Goal: Transaction & Acquisition: Purchase product/service

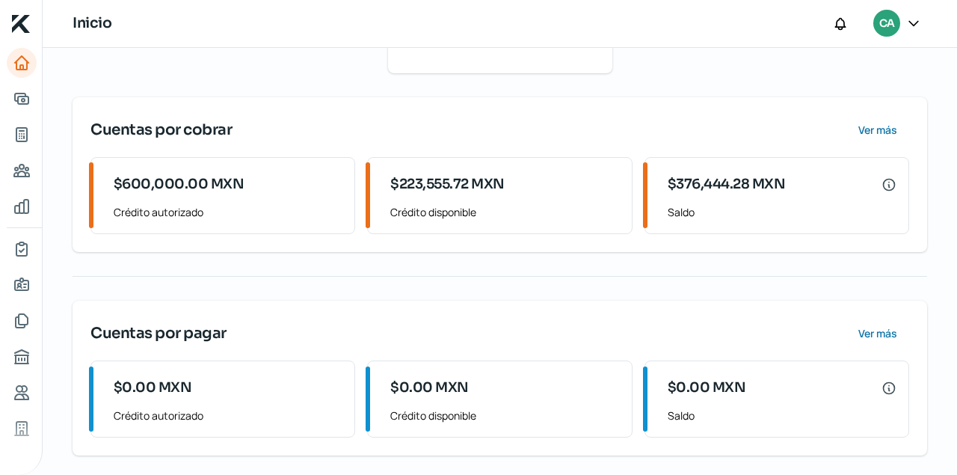
scroll to position [188, 0]
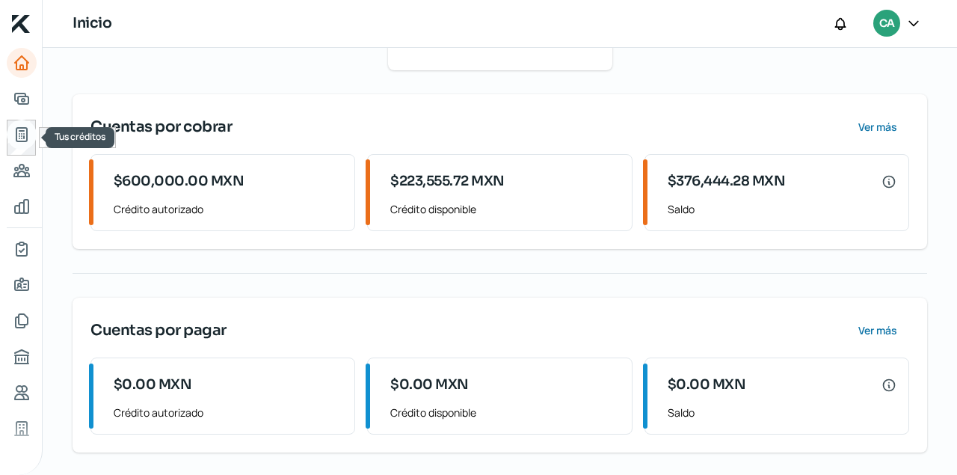
click at [24, 134] on icon "Tus créditos" at bounding box center [21, 134] width 10 height 13
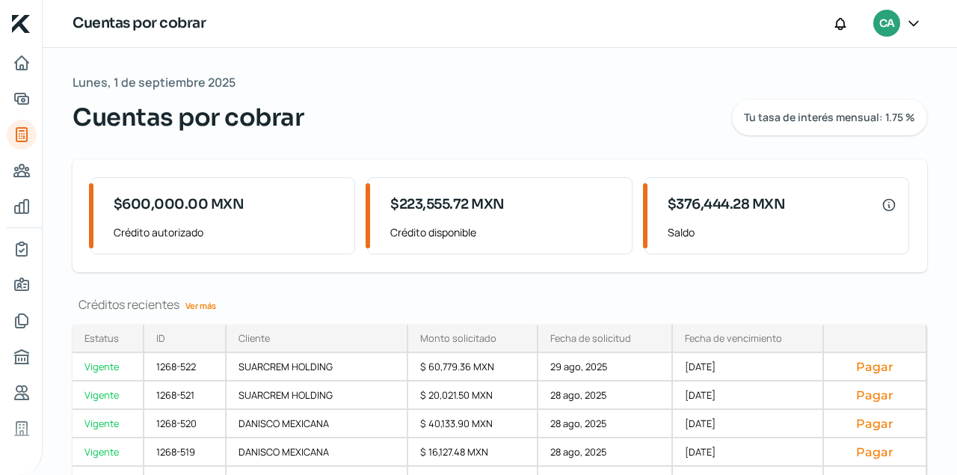
click at [201, 305] on link "Ver más" at bounding box center [200, 305] width 43 height 23
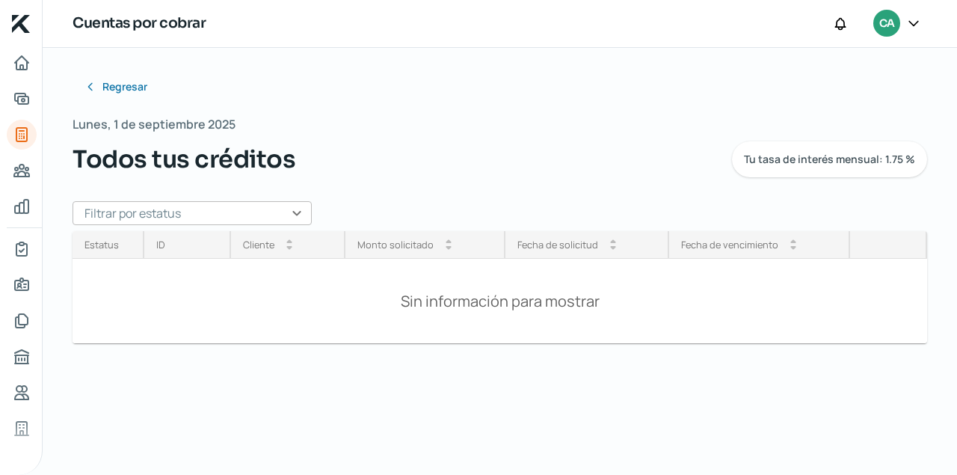
click at [296, 209] on input "text" at bounding box center [192, 213] width 239 height 24
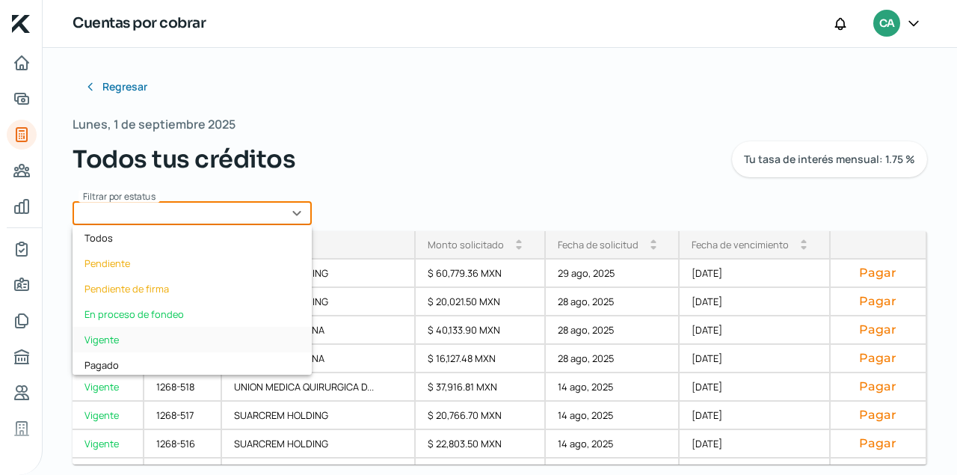
click at [113, 337] on div "Vigente" at bounding box center [192, 339] width 239 height 25
type input "Vigente"
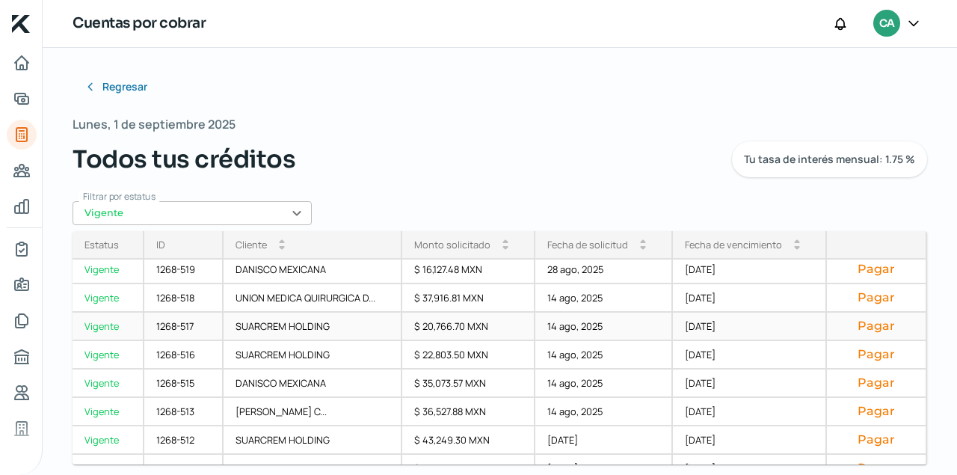
scroll to position [99, 0]
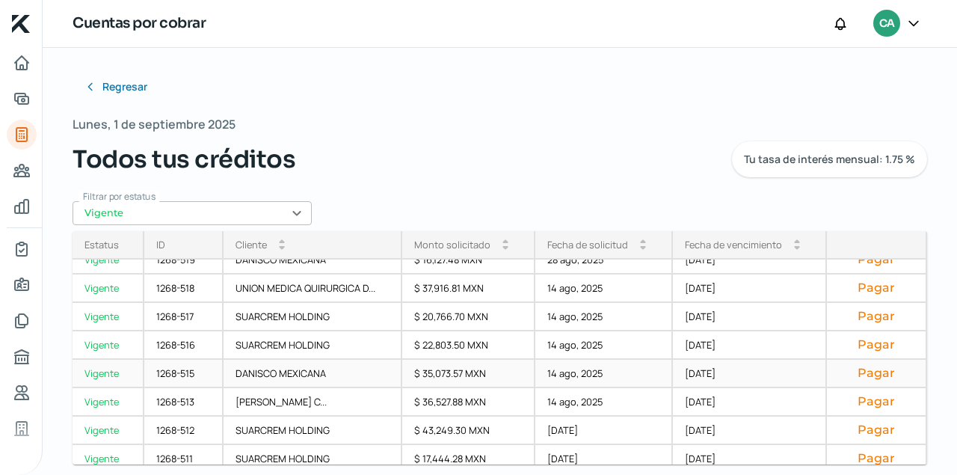
click at [186, 374] on div "1268-515" at bounding box center [183, 374] width 79 height 28
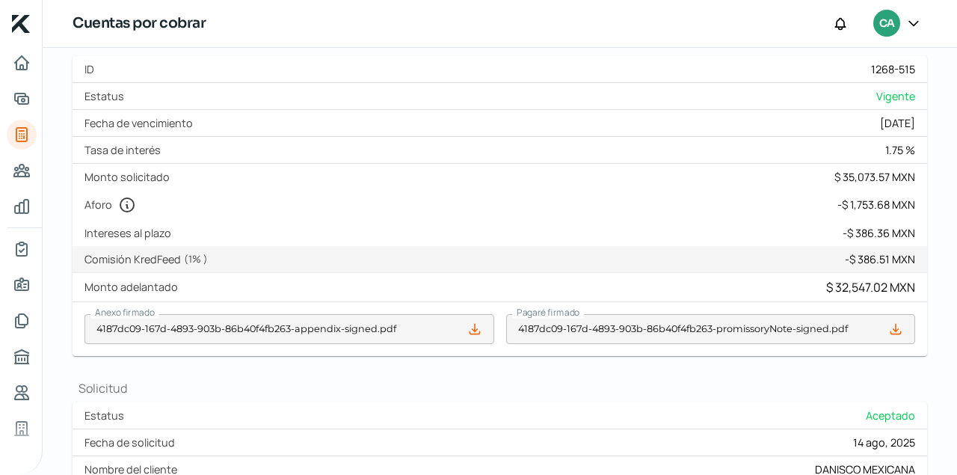
scroll to position [356, 0]
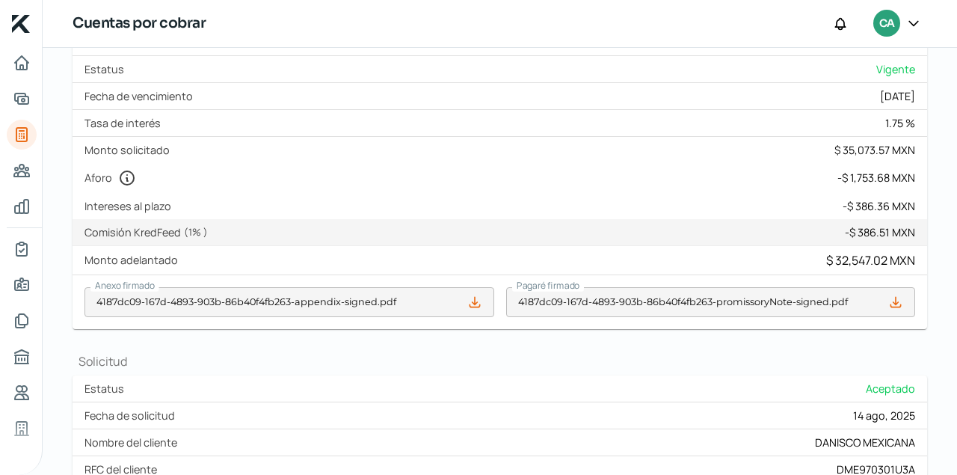
click at [474, 300] on icon at bounding box center [475, 302] width 10 height 10
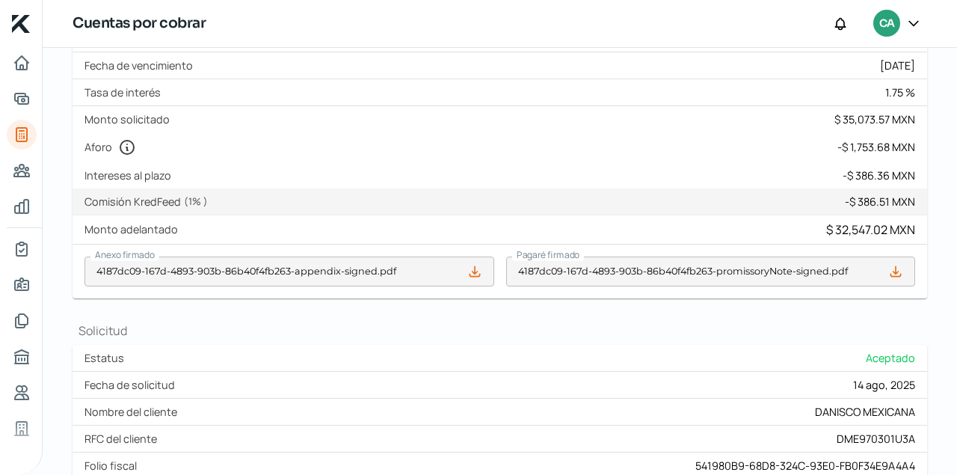
scroll to position [407, 0]
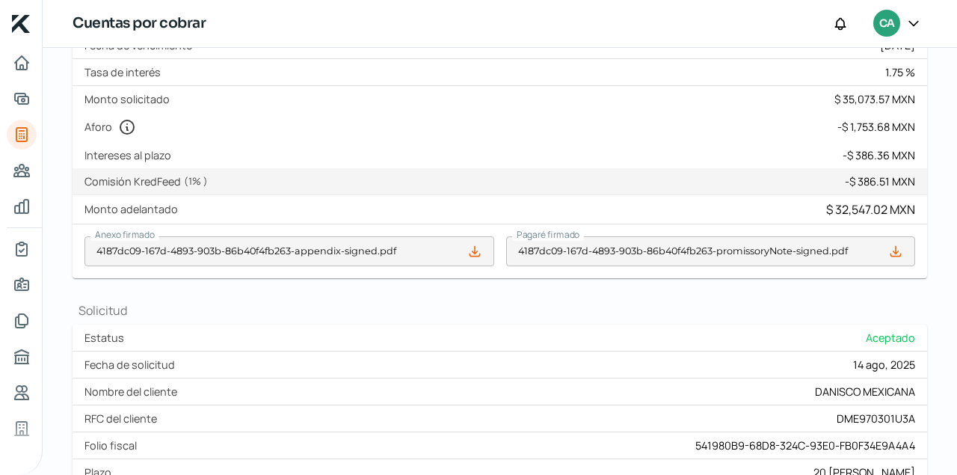
click at [900, 251] on icon at bounding box center [895, 251] width 15 height 15
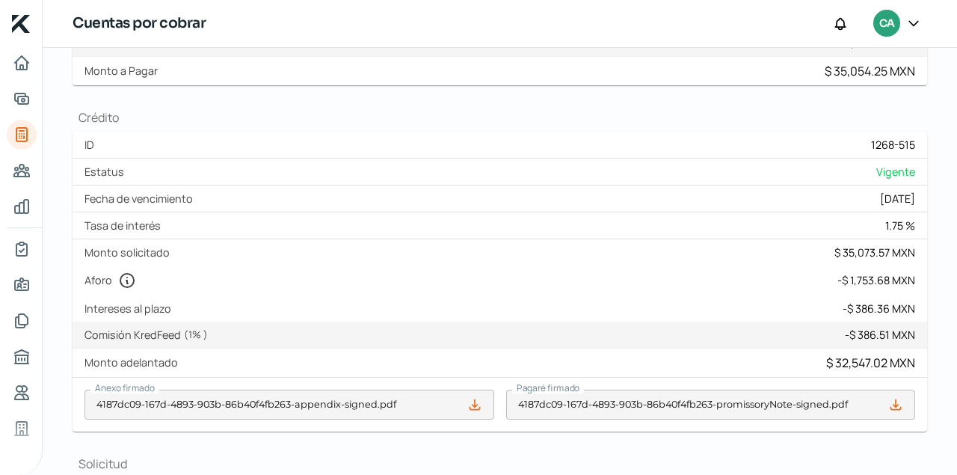
scroll to position [254, 0]
click at [475, 406] on icon at bounding box center [475, 404] width 10 height 10
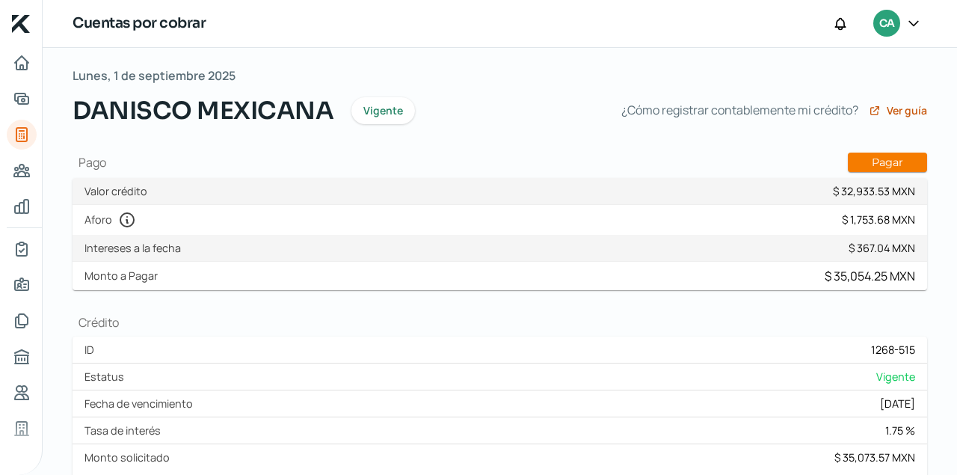
scroll to position [51, 0]
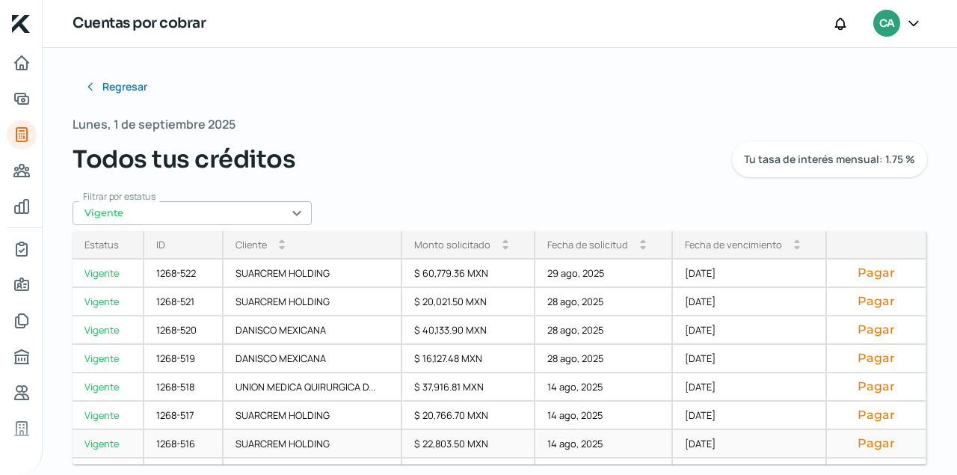
click at [185, 445] on div "1268-516" at bounding box center [183, 444] width 79 height 28
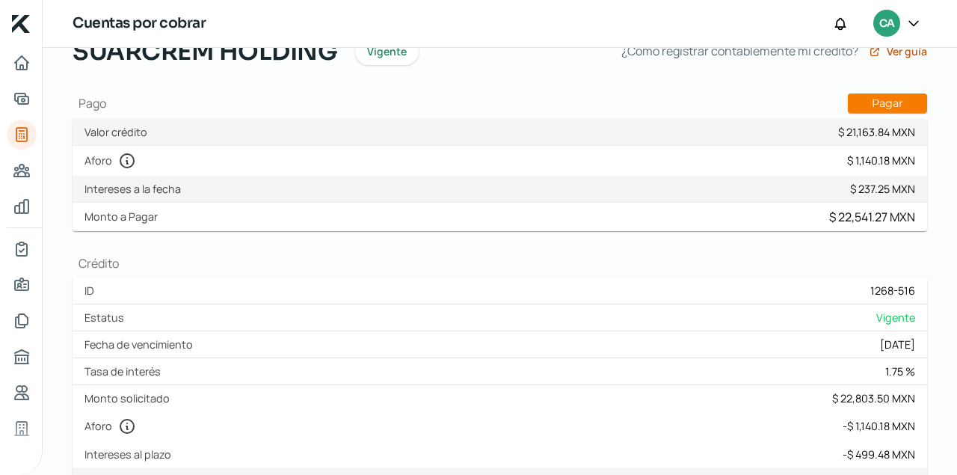
scroll to position [254, 0]
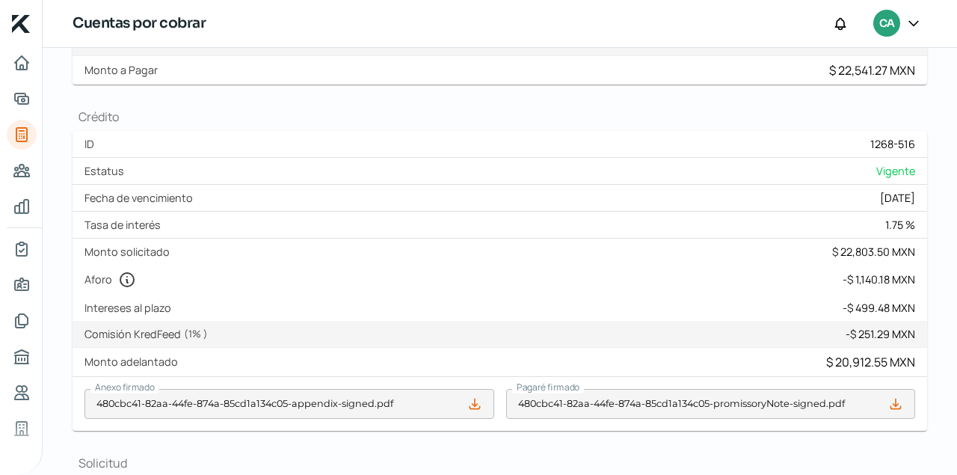
click at [476, 404] on icon at bounding box center [474, 403] width 15 height 15
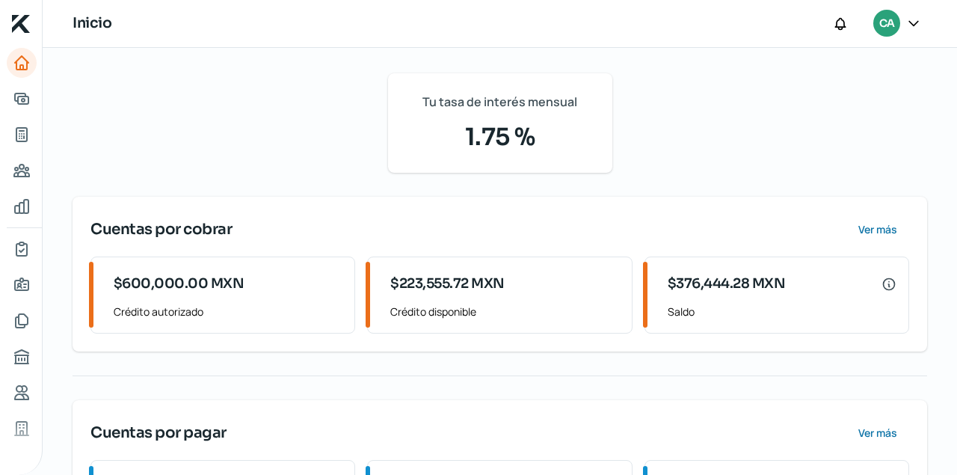
scroll to position [188, 0]
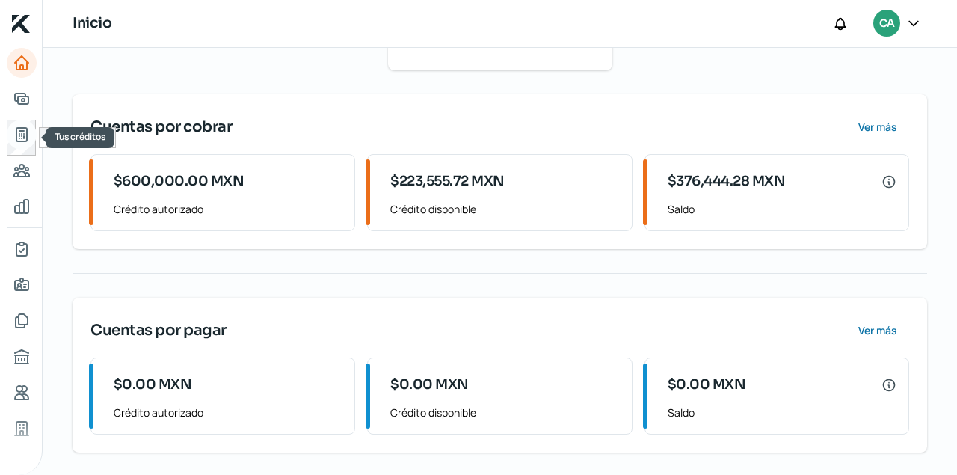
click at [21, 130] on icon "Tus créditos" at bounding box center [21, 134] width 10 height 13
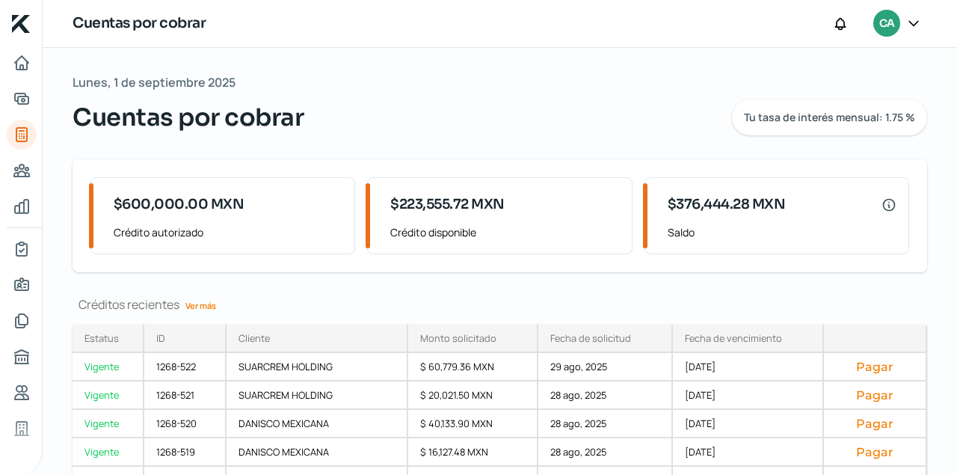
click at [212, 305] on link "Ver más" at bounding box center [200, 305] width 43 height 23
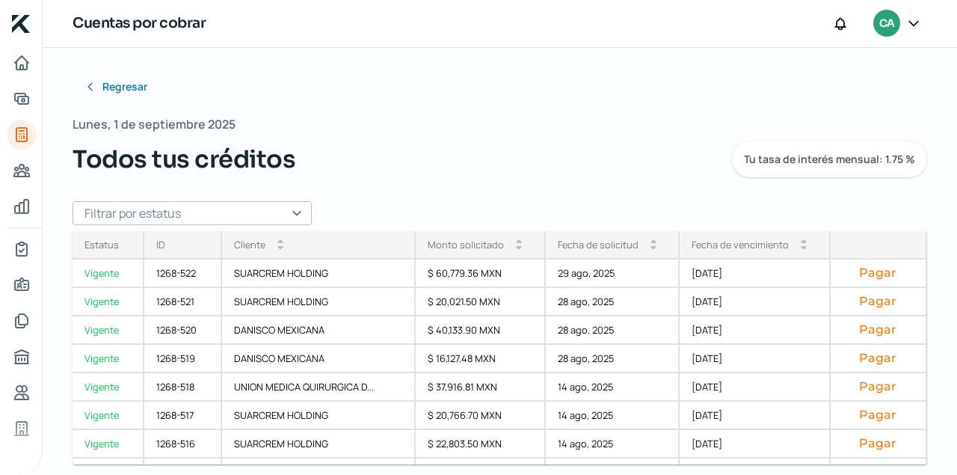
click at [297, 215] on input "text" at bounding box center [192, 213] width 239 height 24
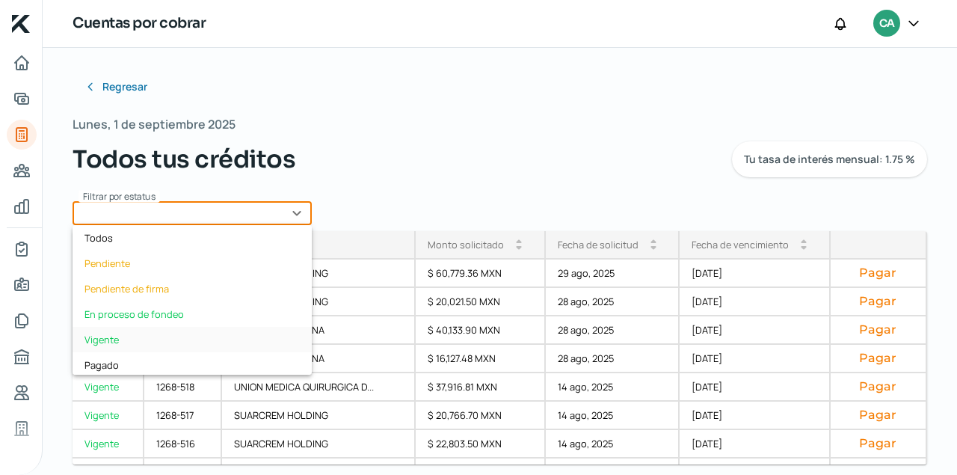
click at [115, 340] on div "Vigente" at bounding box center [192, 339] width 239 height 25
type input "Vigente"
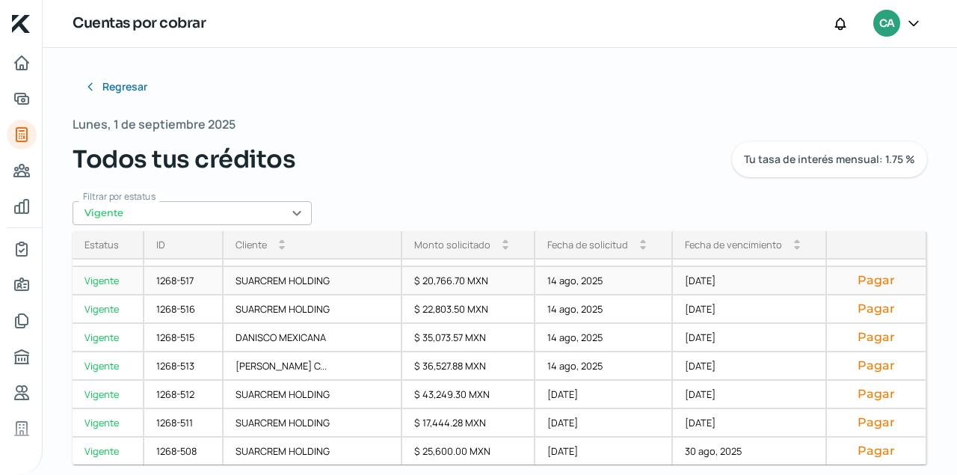
scroll to position [135, 0]
click at [192, 309] on div "1268-516" at bounding box center [183, 309] width 79 height 28
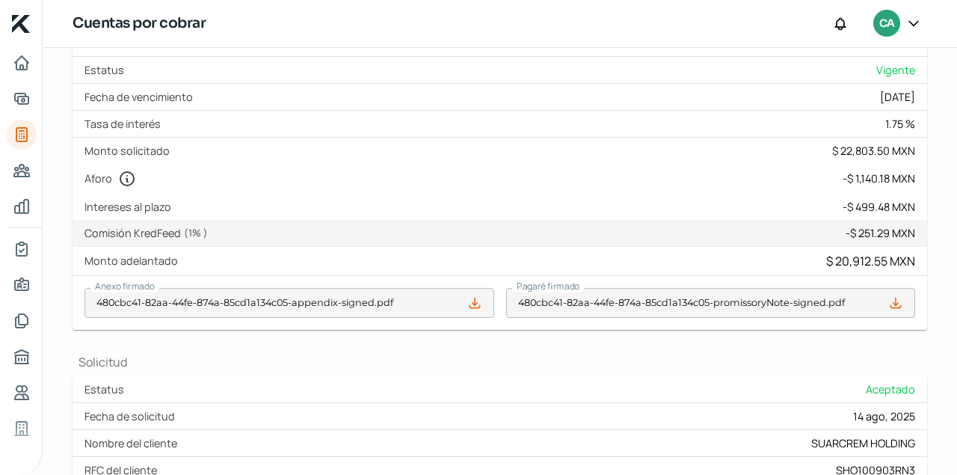
scroll to position [356, 0]
click at [900, 304] on icon at bounding box center [895, 302] width 15 height 15
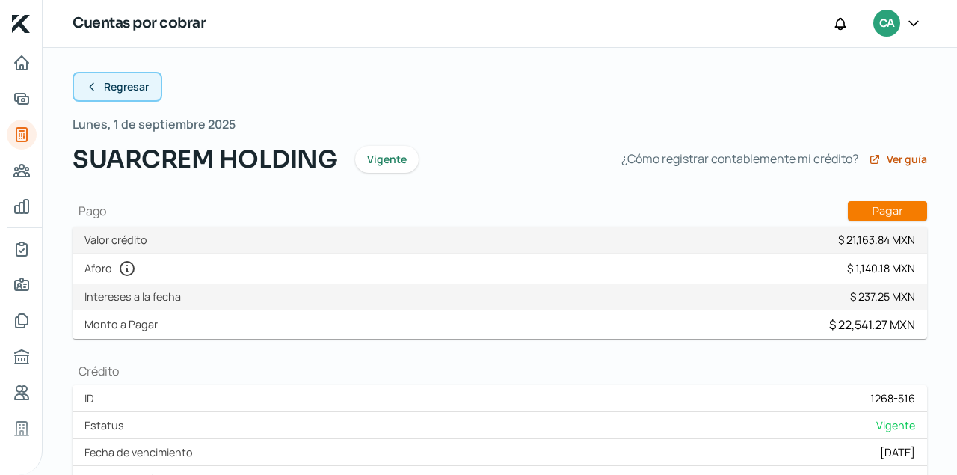
click at [89, 89] on icon at bounding box center [92, 87] width 12 height 12
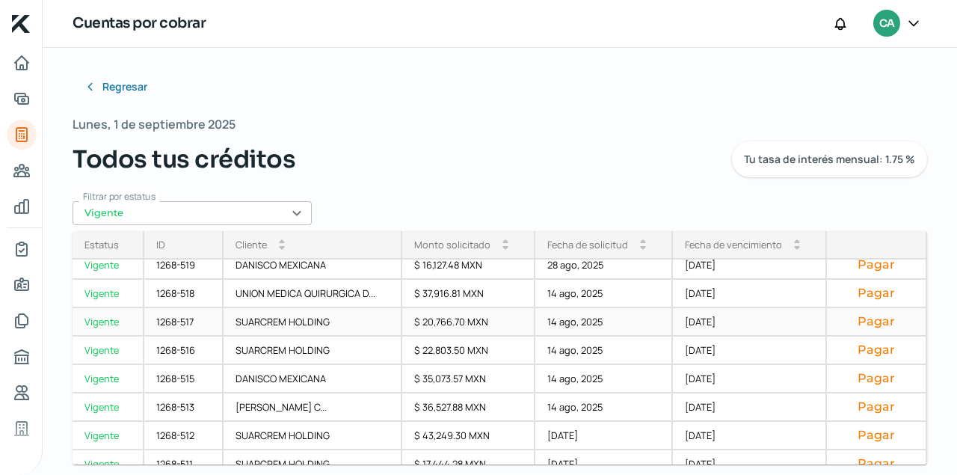
scroll to position [99, 0]
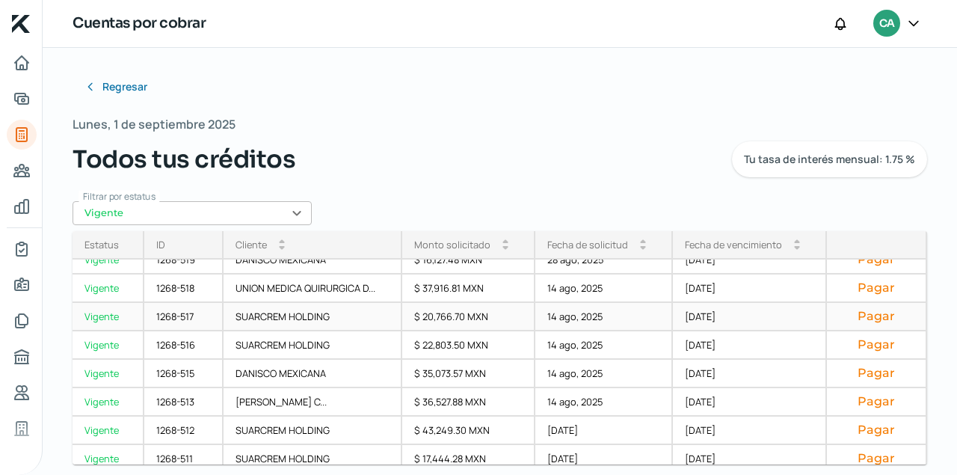
click at [179, 317] on div "1268-517" at bounding box center [183, 317] width 79 height 28
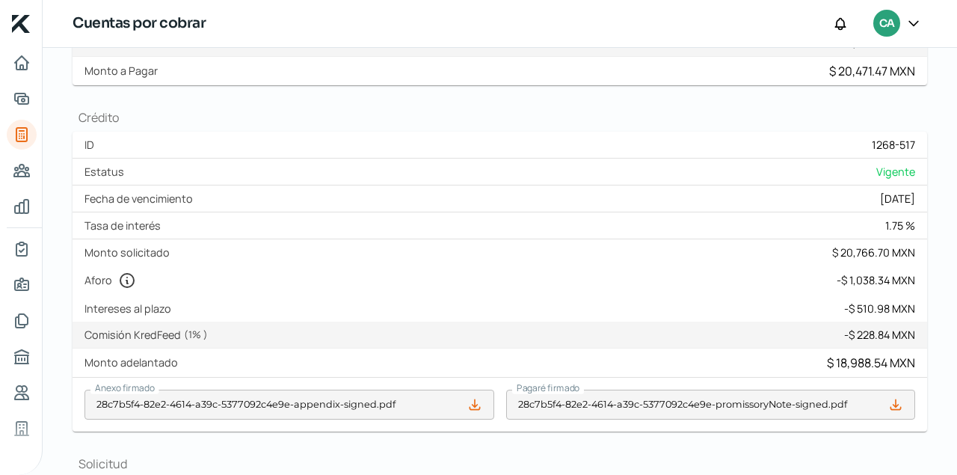
scroll to position [254, 0]
click at [474, 405] on icon at bounding box center [475, 404] width 10 height 10
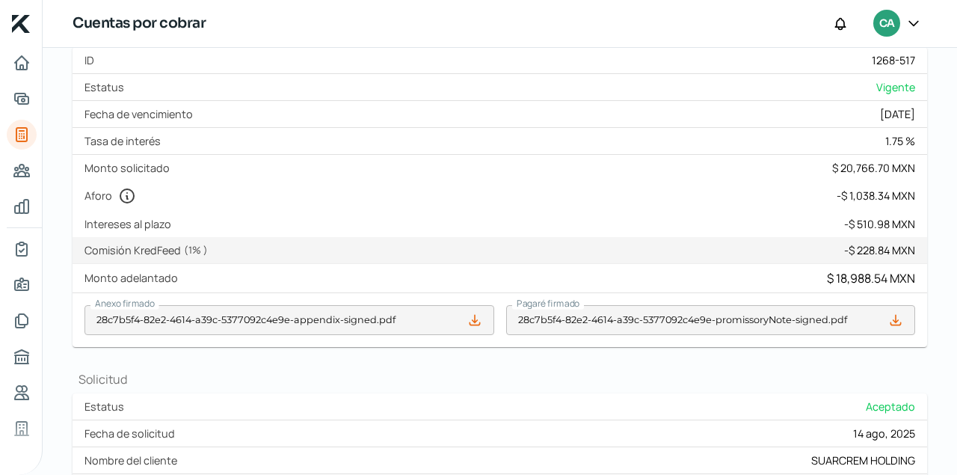
scroll to position [356, 0]
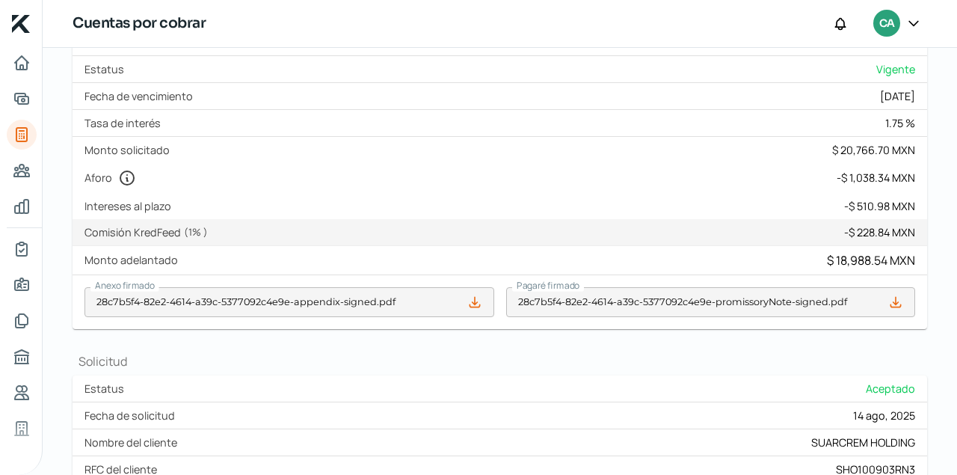
click at [899, 301] on icon at bounding box center [895, 302] width 15 height 15
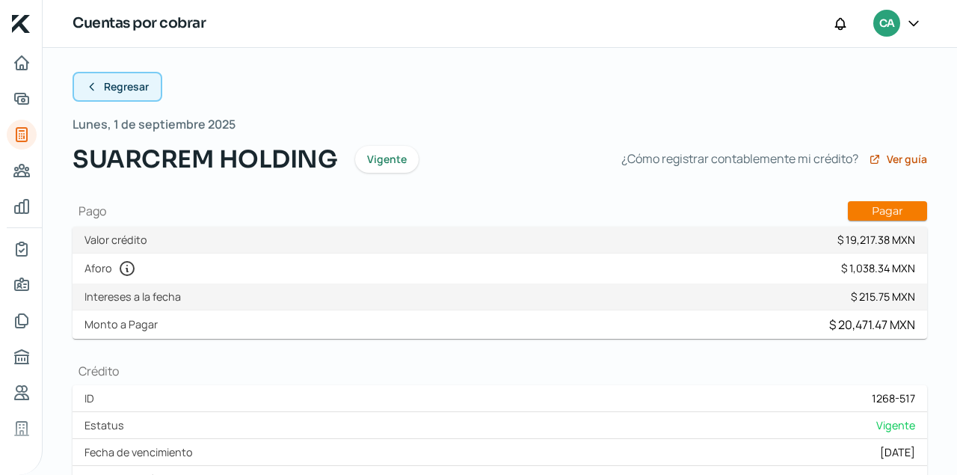
click at [92, 87] on icon at bounding box center [92, 87] width 12 height 12
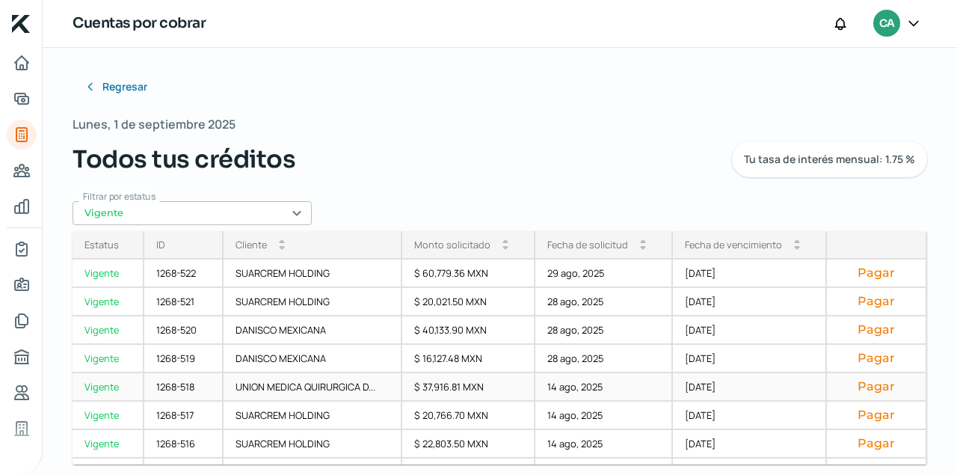
click at [171, 384] on div "1268-518" at bounding box center [183, 387] width 79 height 28
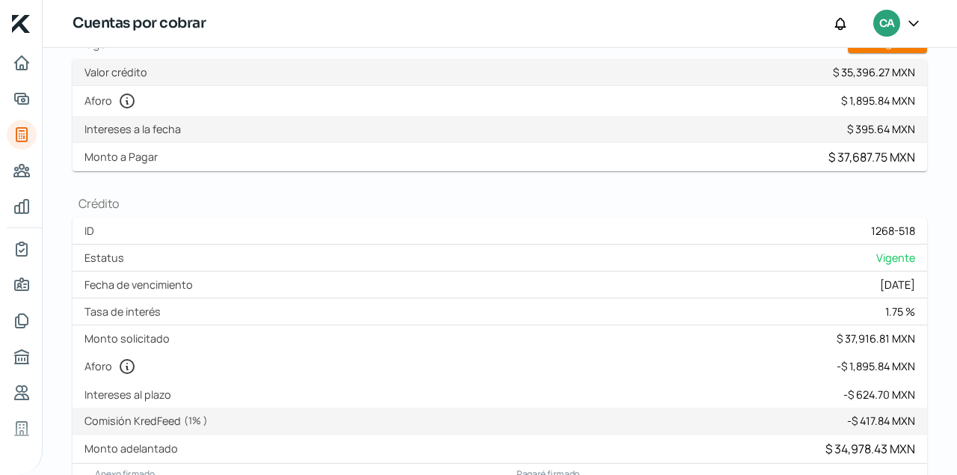
scroll to position [305, 0]
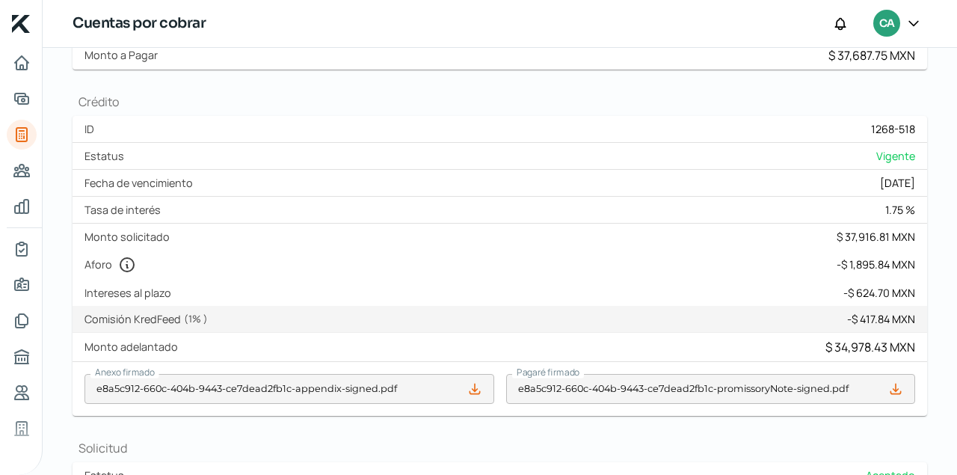
click at [475, 392] on icon at bounding box center [474, 388] width 15 height 15
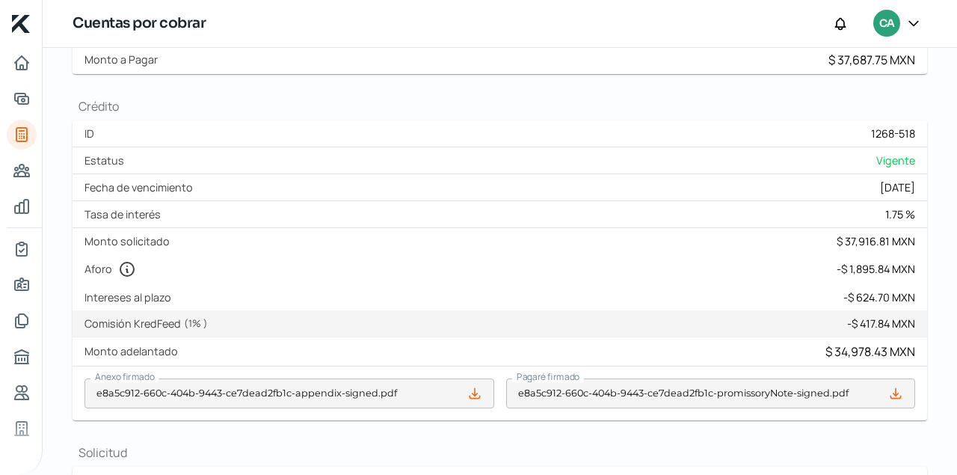
scroll to position [305, 0]
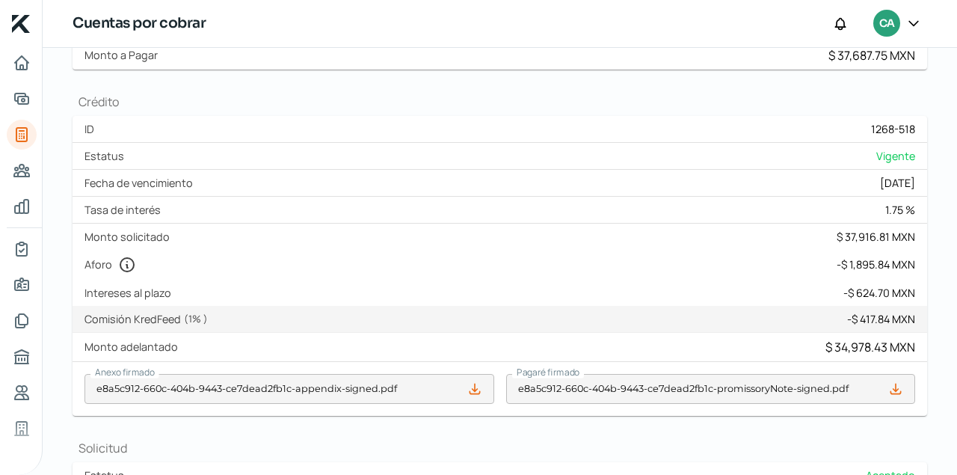
click at [894, 388] on icon at bounding box center [896, 389] width 10 height 10
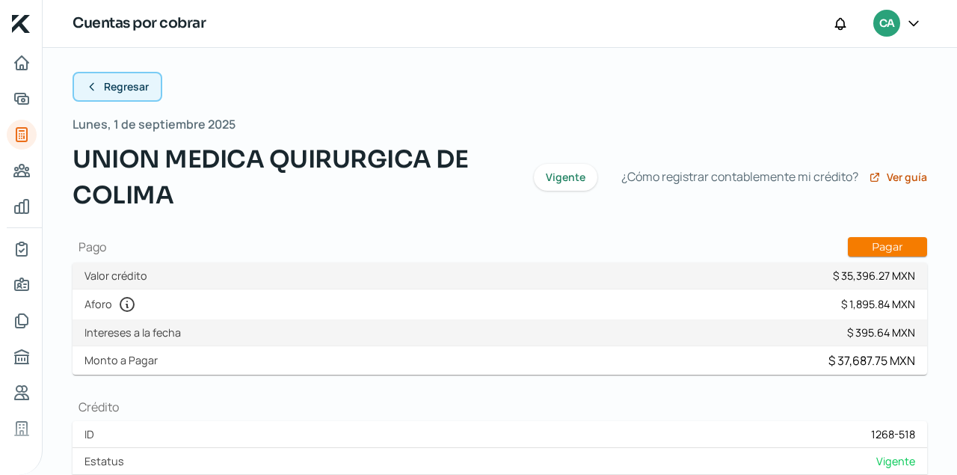
click at [96, 93] on button "Regresar" at bounding box center [118, 87] width 90 height 30
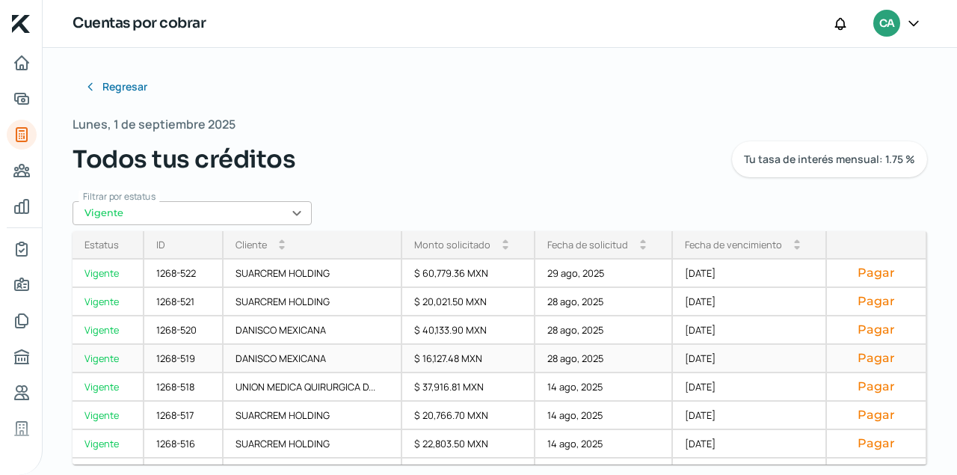
click at [185, 359] on div "1268-519" at bounding box center [183, 359] width 79 height 28
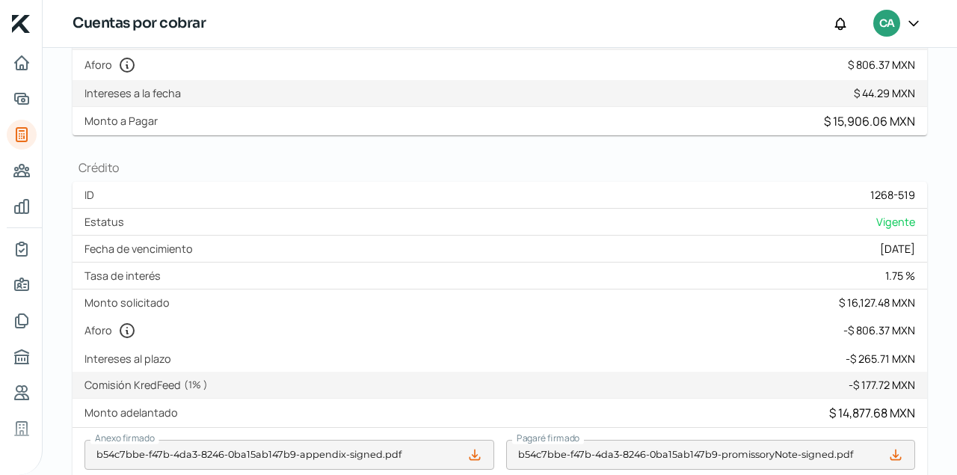
scroll to position [356, 0]
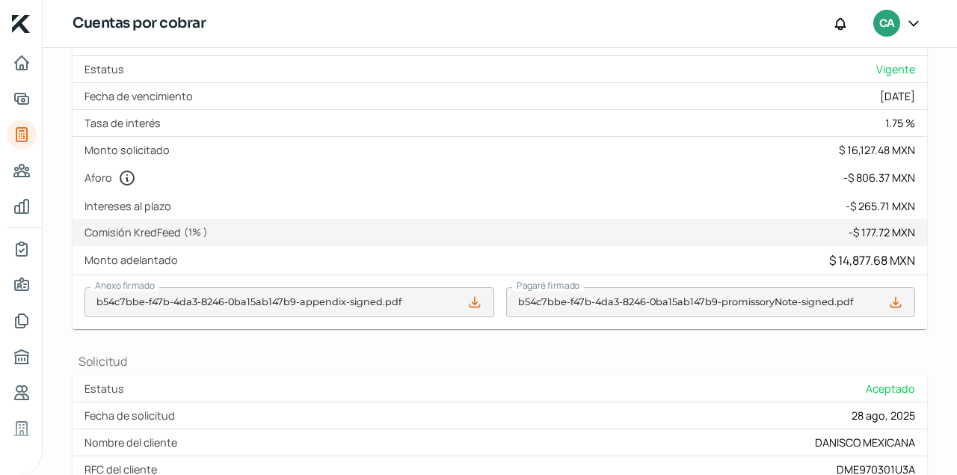
click at [472, 304] on icon at bounding box center [474, 302] width 15 height 15
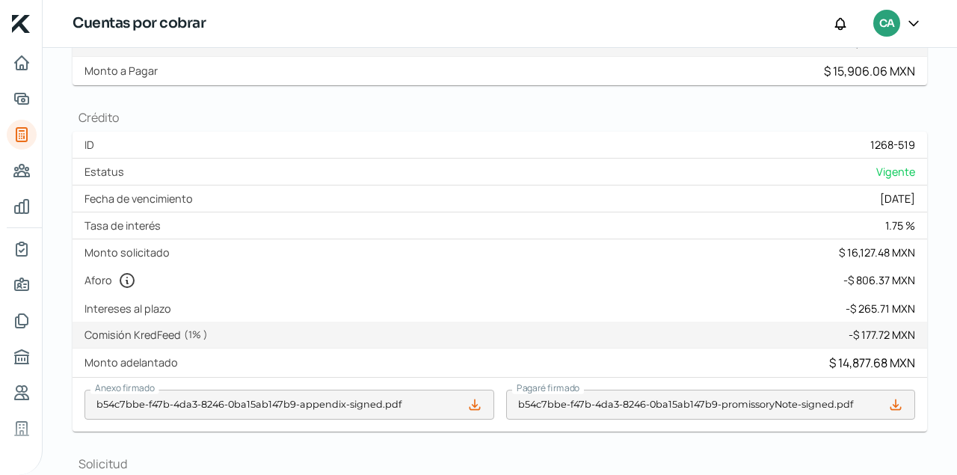
scroll to position [254, 0]
click at [897, 406] on icon at bounding box center [895, 403] width 15 height 15
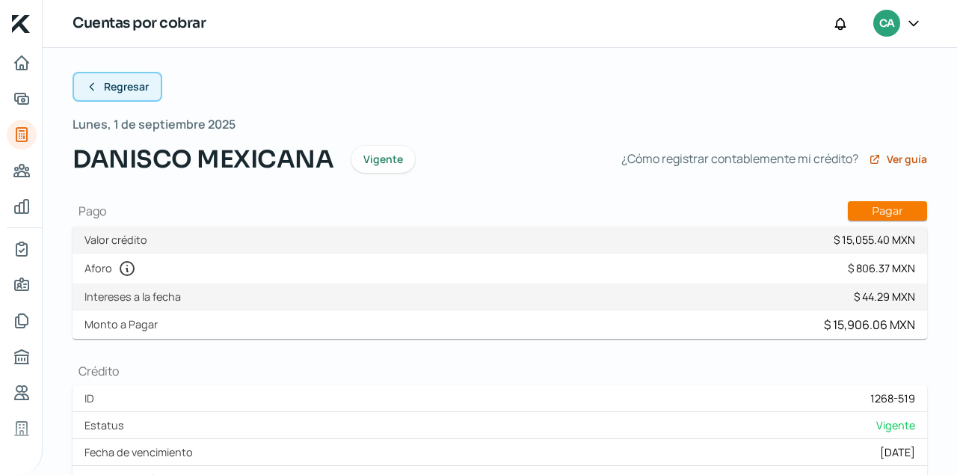
click at [89, 87] on icon at bounding box center [92, 87] width 12 height 12
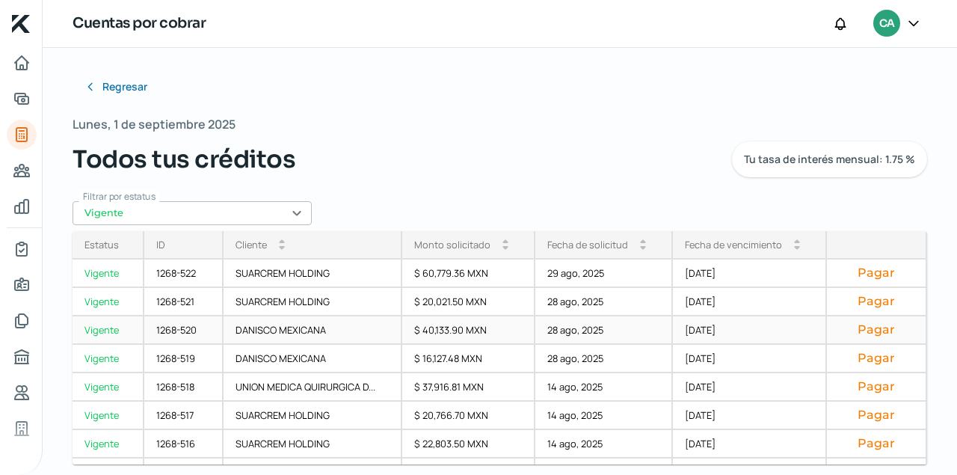
click at [185, 328] on div "1268-520" at bounding box center [183, 330] width 79 height 28
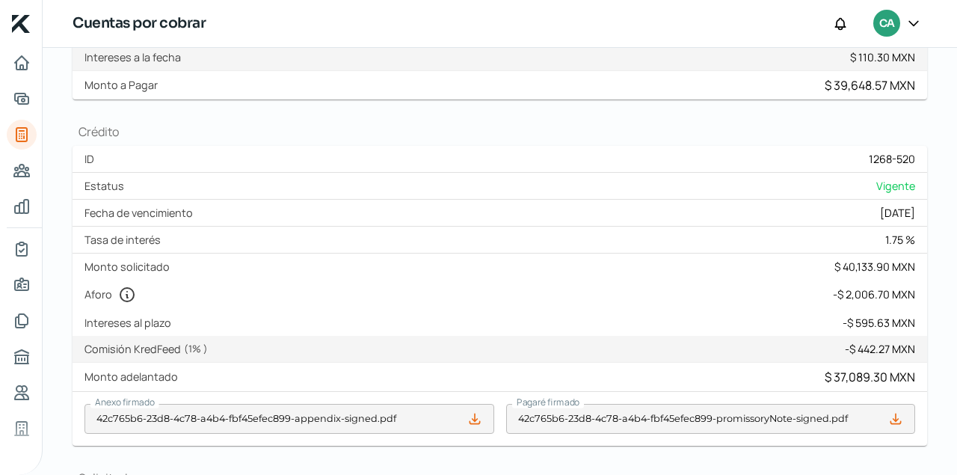
scroll to position [254, 0]
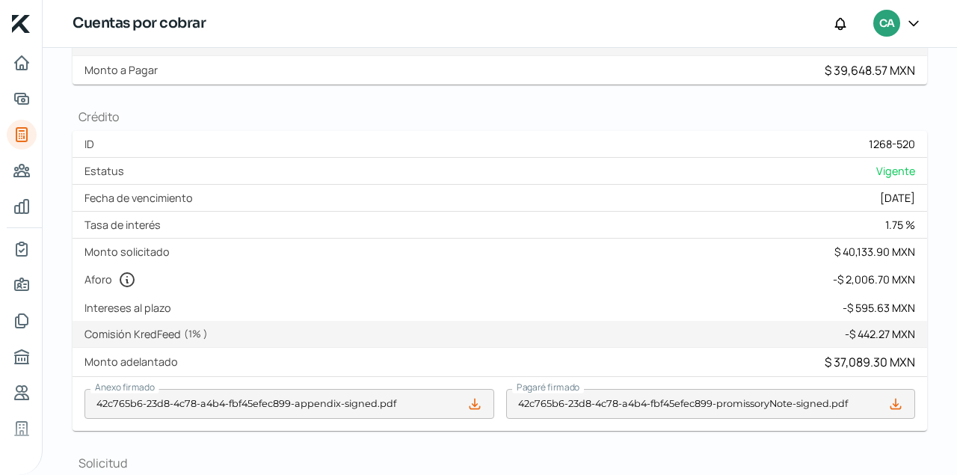
click at [478, 401] on icon at bounding box center [474, 403] width 15 height 15
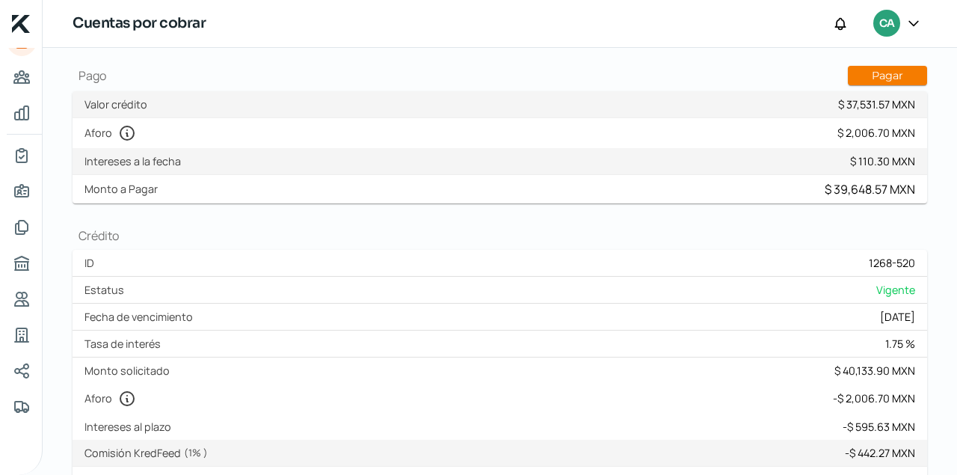
scroll to position [254, 0]
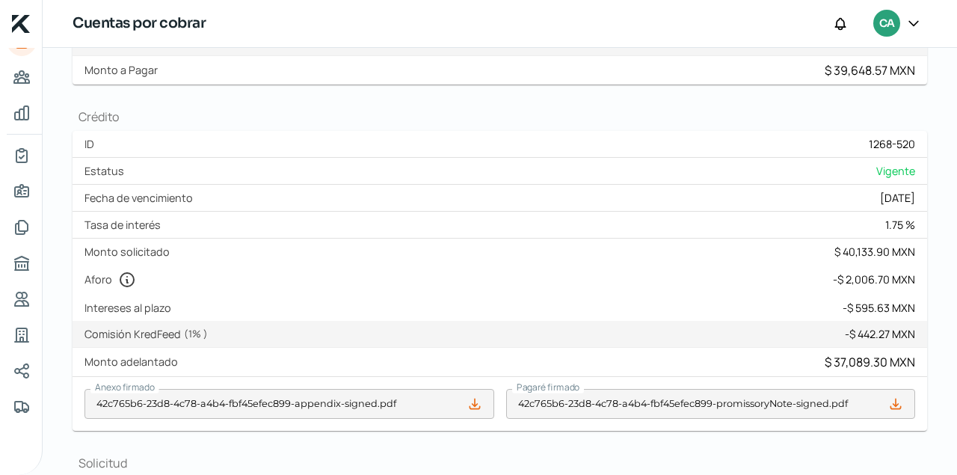
click at [473, 402] on icon at bounding box center [474, 403] width 15 height 15
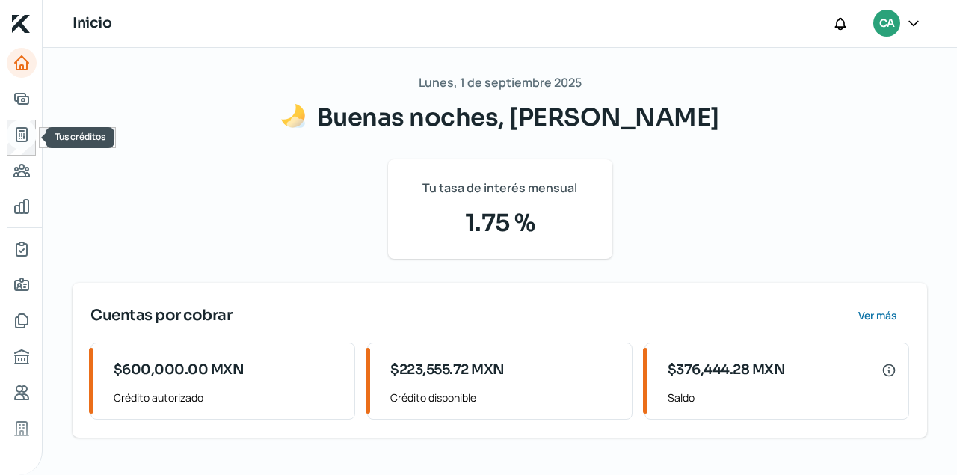
click at [21, 133] on icon "Tus créditos" at bounding box center [22, 135] width 18 height 18
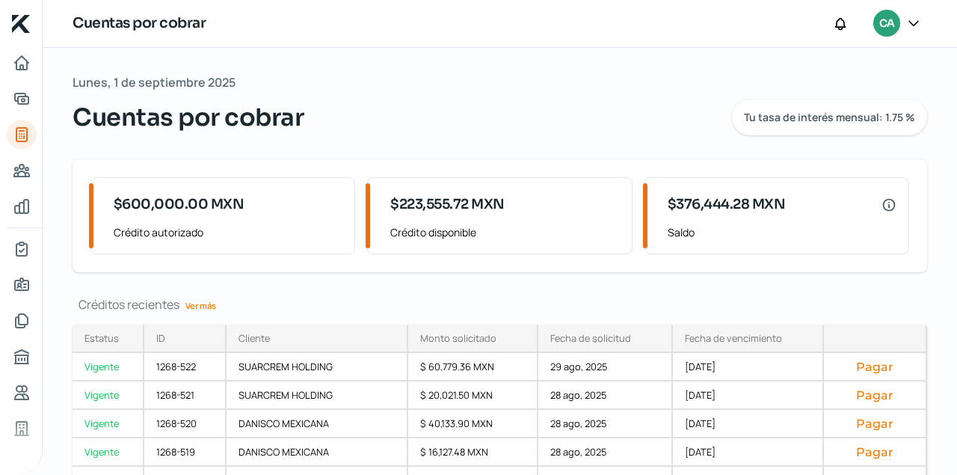
click at [212, 307] on link "Ver más" at bounding box center [200, 305] width 43 height 23
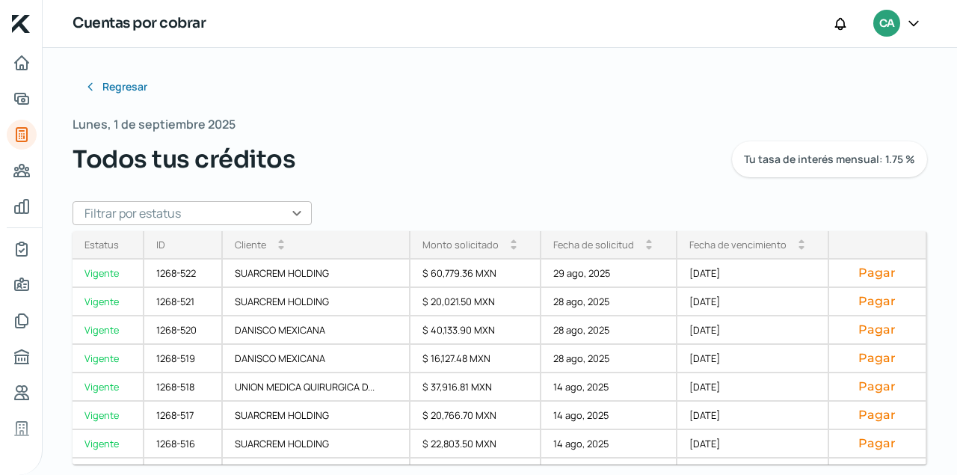
click at [295, 213] on input "text" at bounding box center [192, 213] width 239 height 24
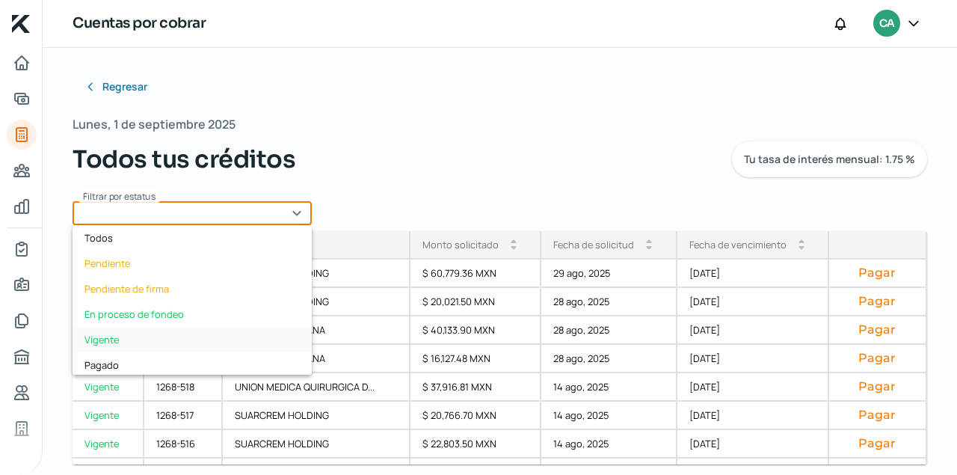
click at [110, 335] on div "Vigente" at bounding box center [192, 339] width 239 height 25
type input "Vigente"
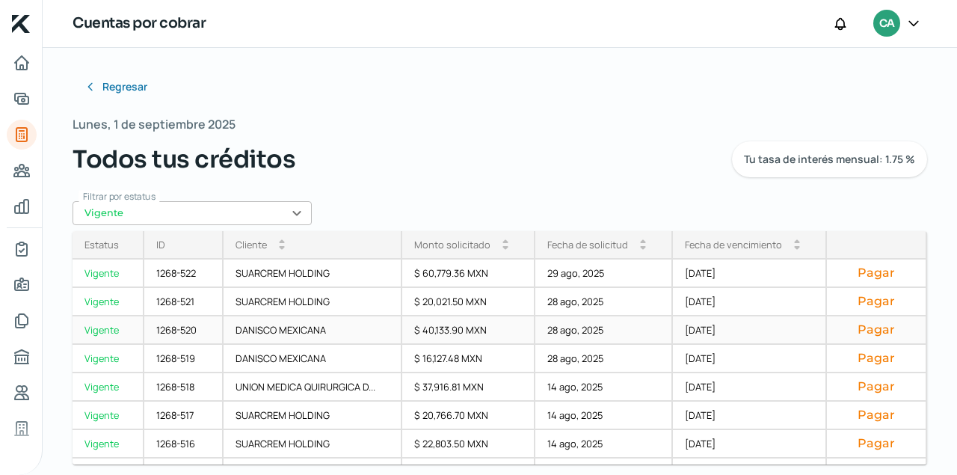
click at [180, 331] on div "1268-520" at bounding box center [183, 330] width 79 height 28
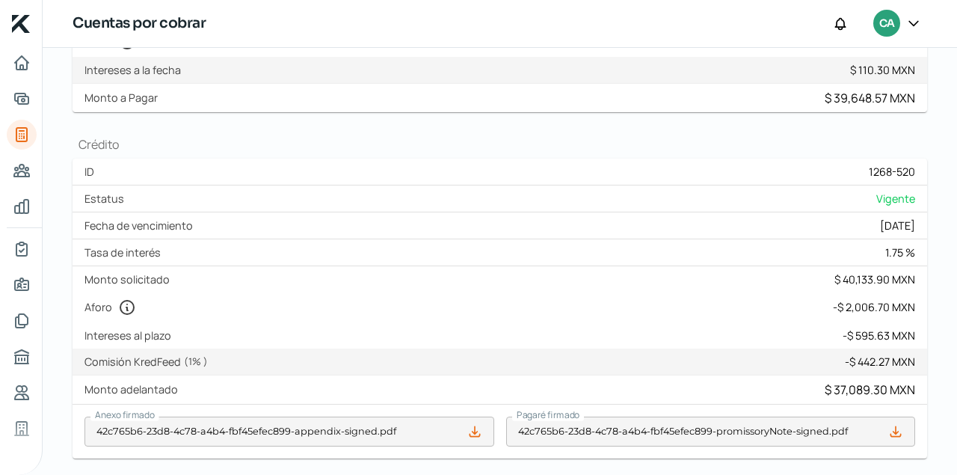
scroll to position [254, 0]
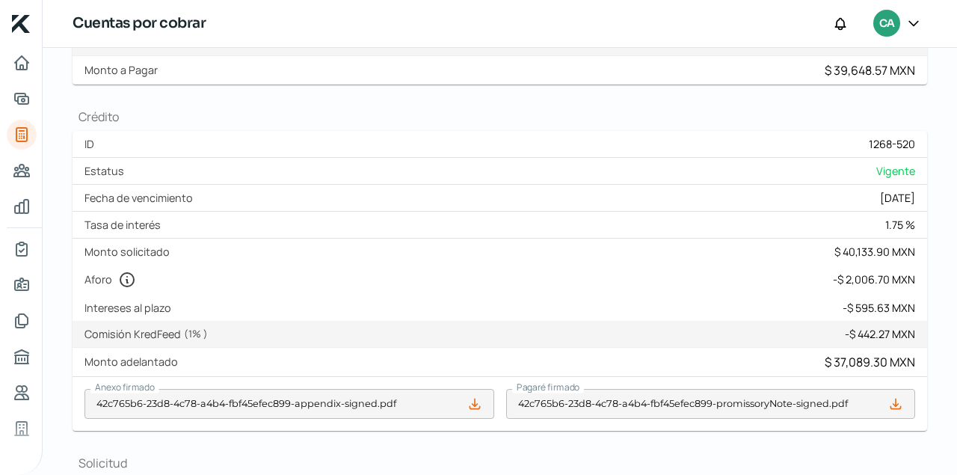
click at [897, 403] on icon at bounding box center [895, 403] width 15 height 15
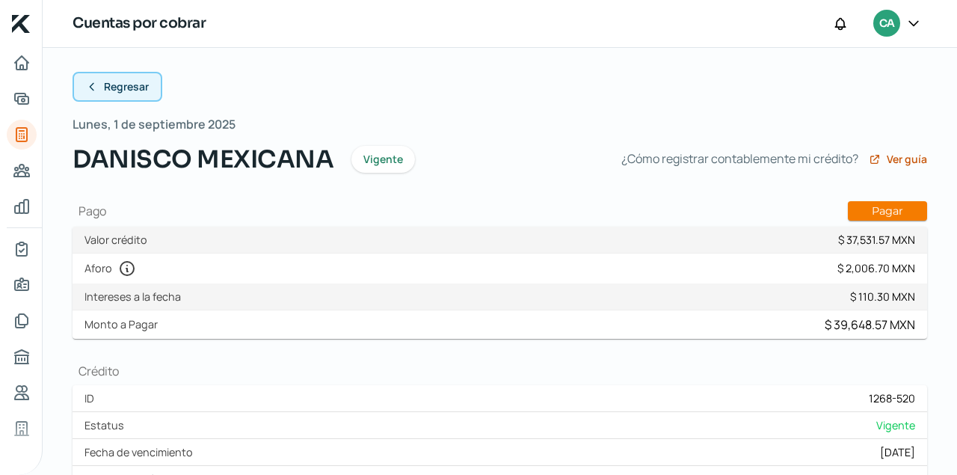
click at [92, 85] on icon at bounding box center [92, 87] width 12 height 12
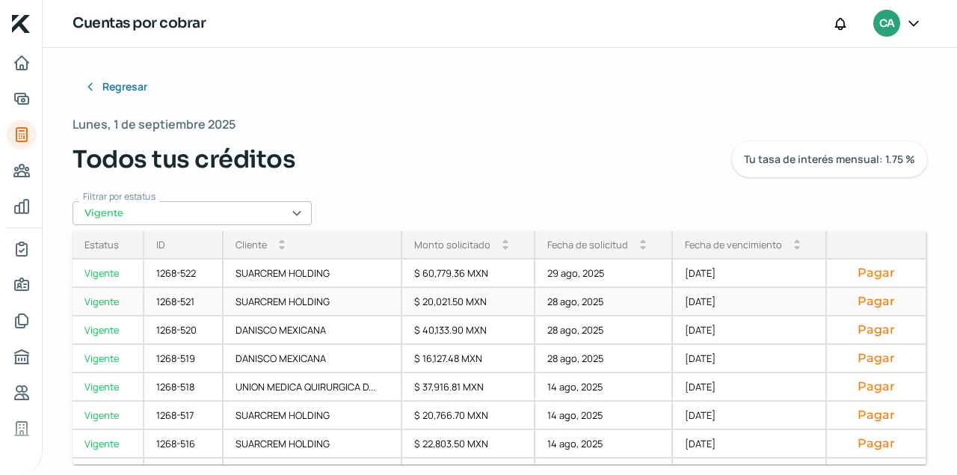
click at [183, 303] on div "1268-521" at bounding box center [183, 302] width 79 height 28
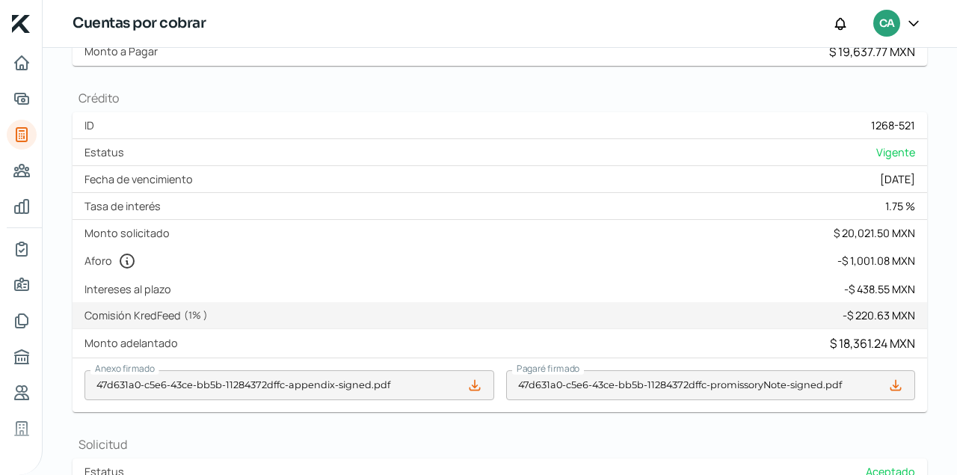
scroll to position [305, 0]
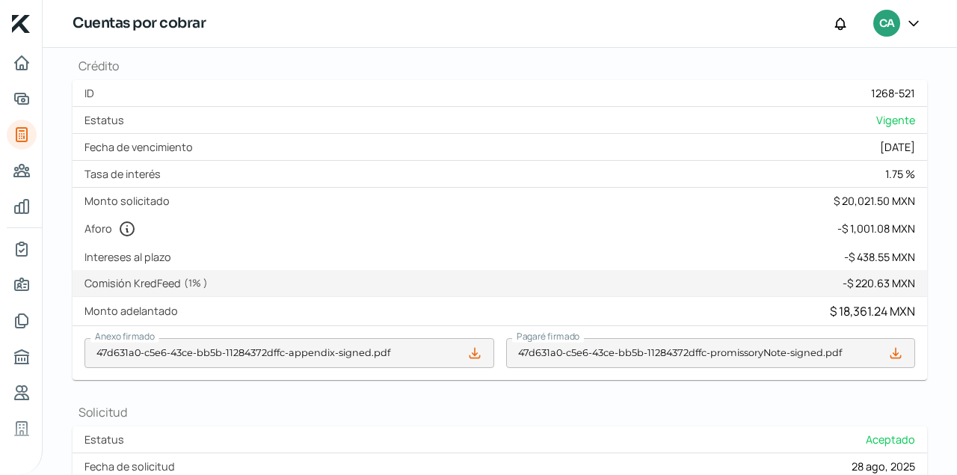
click at [472, 354] on icon at bounding box center [474, 353] width 15 height 15
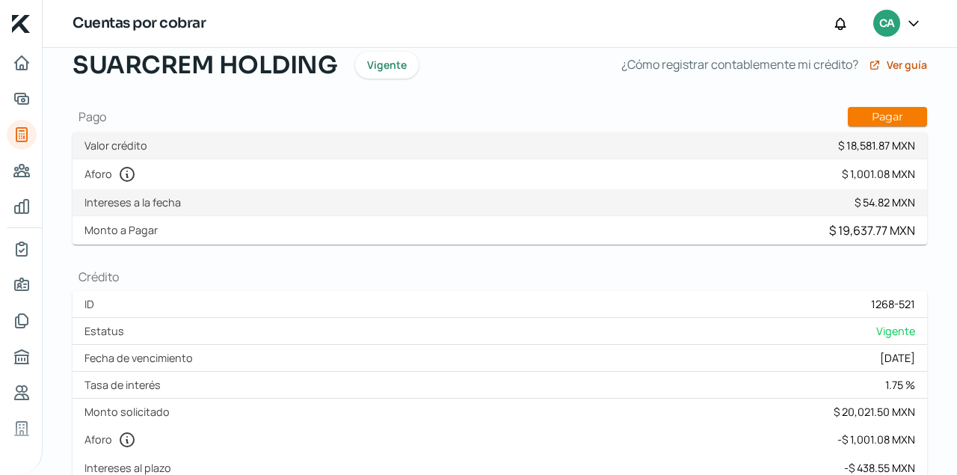
scroll to position [305, 0]
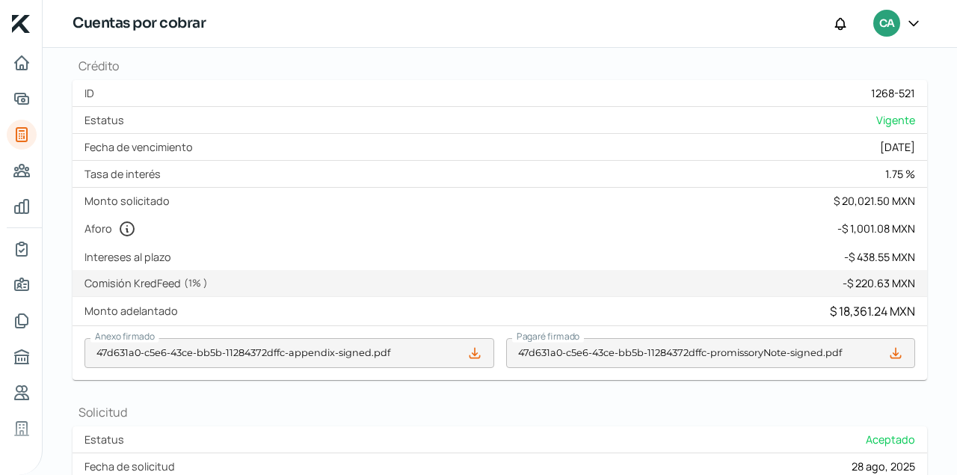
click at [900, 356] on icon at bounding box center [895, 353] width 15 height 15
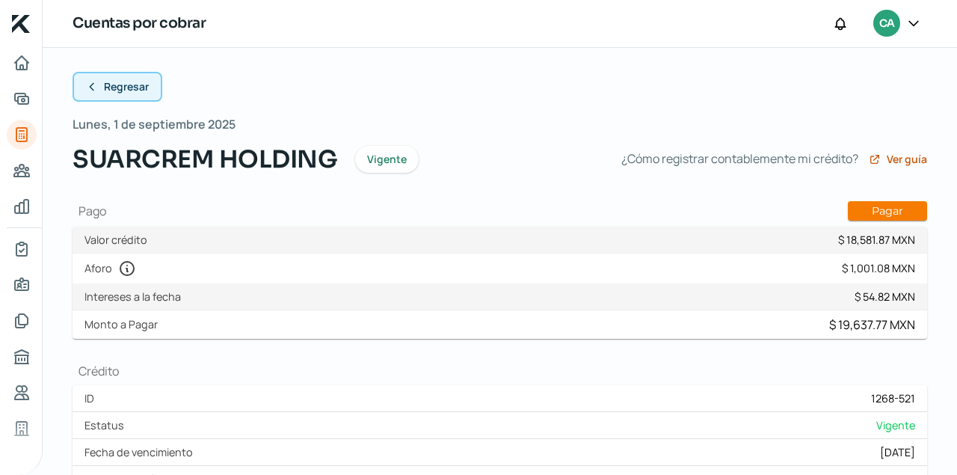
click at [96, 83] on icon at bounding box center [92, 87] width 12 height 12
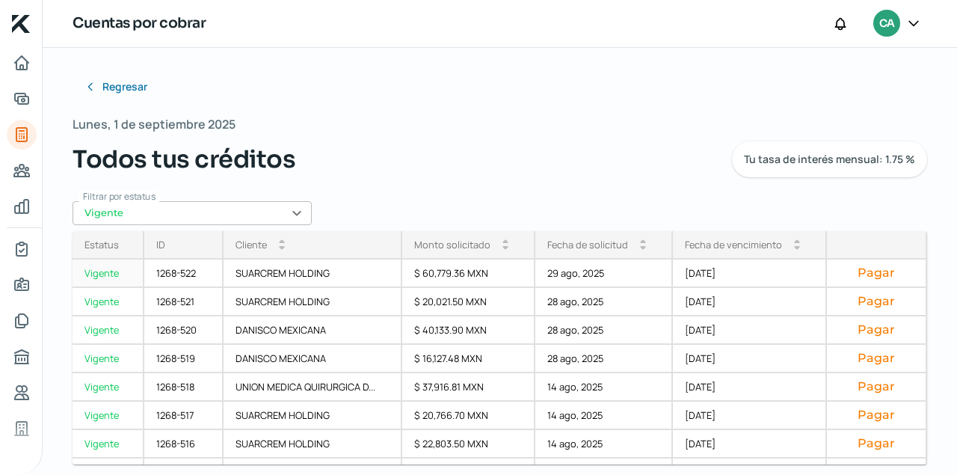
click at [168, 274] on div "1268-522" at bounding box center [183, 274] width 79 height 28
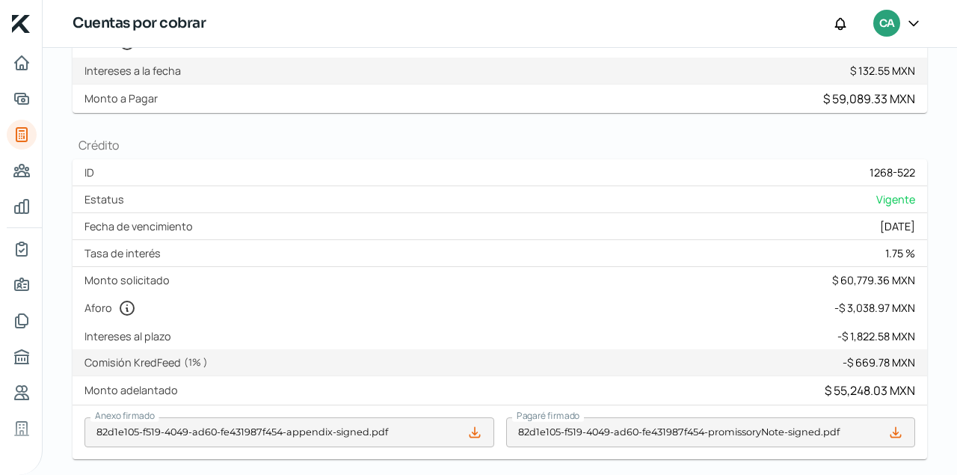
scroll to position [254, 0]
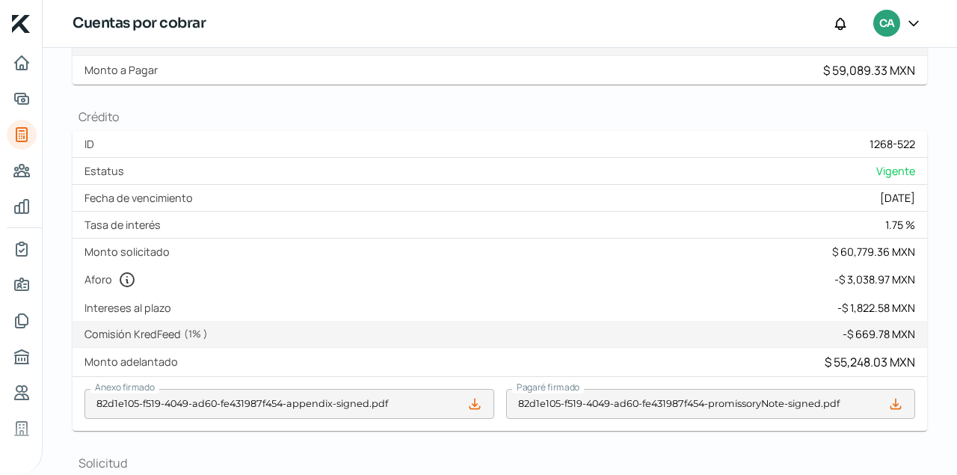
click at [475, 400] on icon at bounding box center [475, 404] width 10 height 10
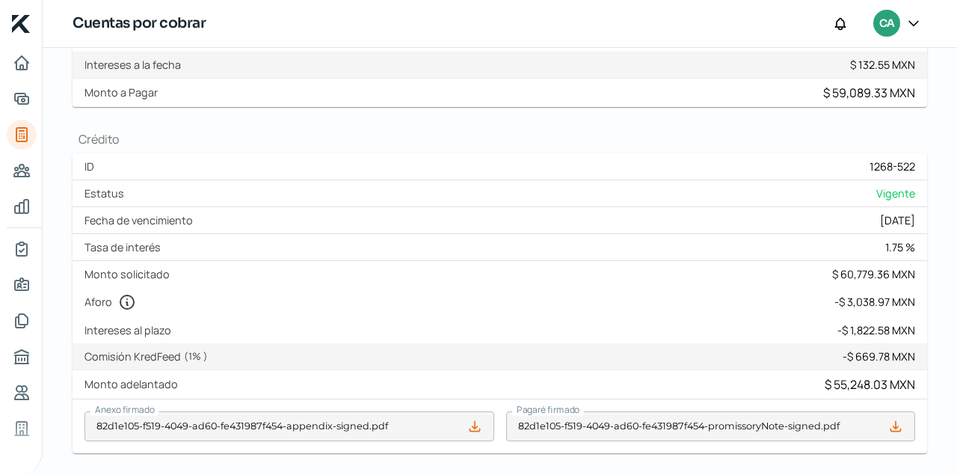
scroll to position [305, 0]
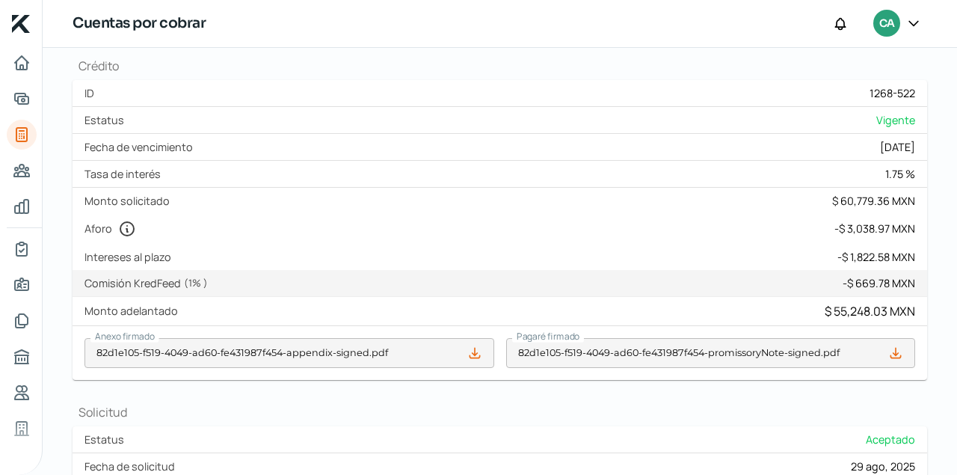
click at [898, 354] on icon at bounding box center [895, 353] width 15 height 15
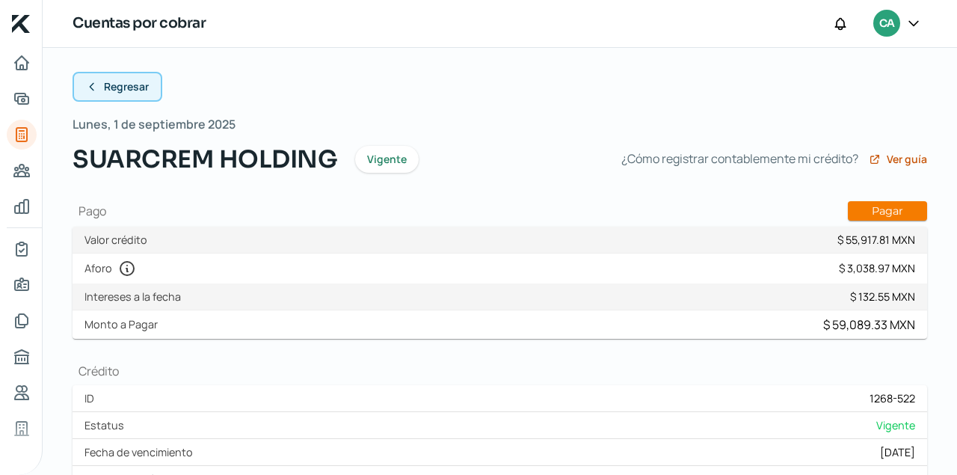
click at [90, 86] on icon at bounding box center [92, 87] width 12 height 12
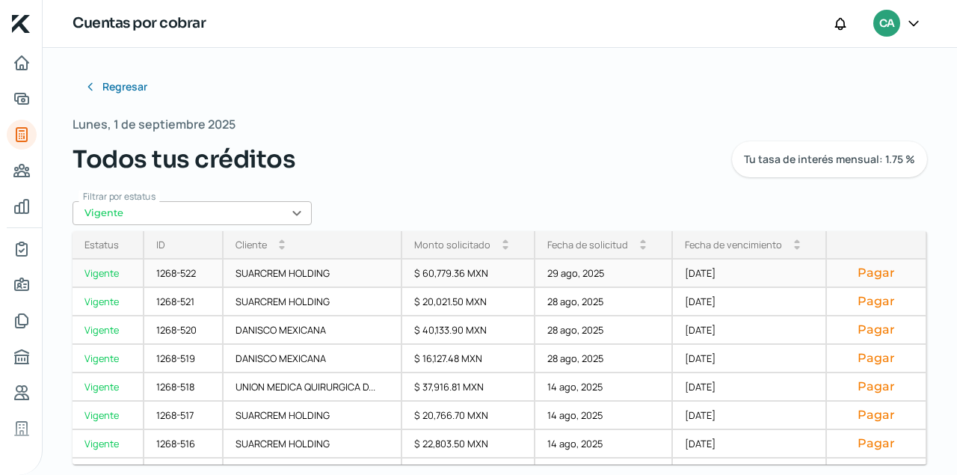
click at [870, 272] on button "Pagar" at bounding box center [876, 272] width 75 height 15
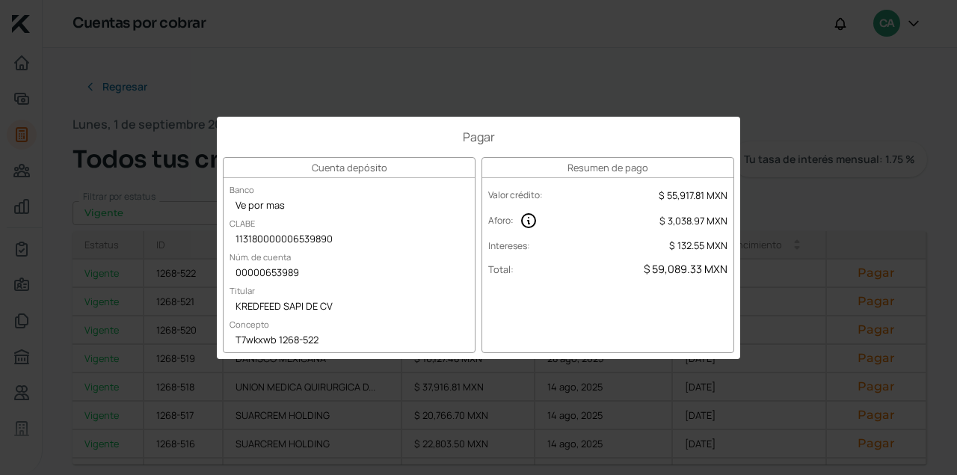
click at [845, 189] on div "Pagar Cuenta depósito Banco Ve por mas CLABE 113180000006539890 Núm. de cuenta …" at bounding box center [478, 237] width 957 height 475
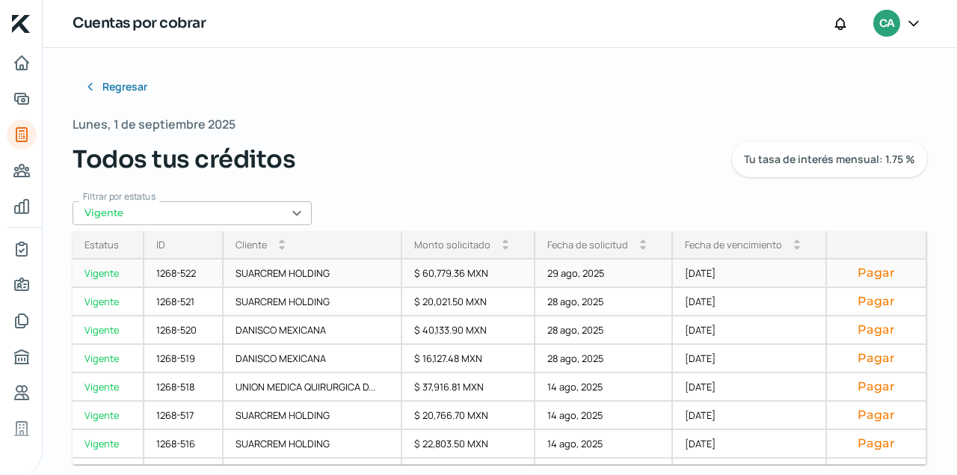
click at [176, 271] on div "1268-522" at bounding box center [183, 274] width 79 height 28
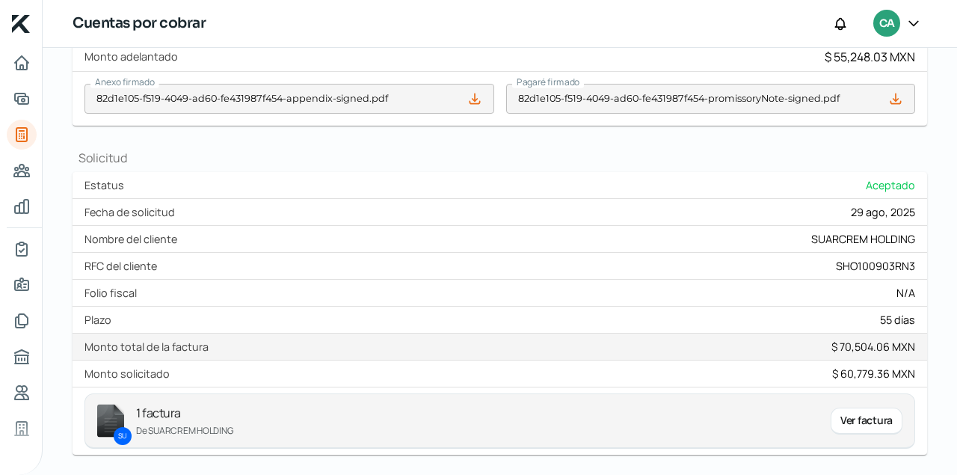
scroll to position [622, 0]
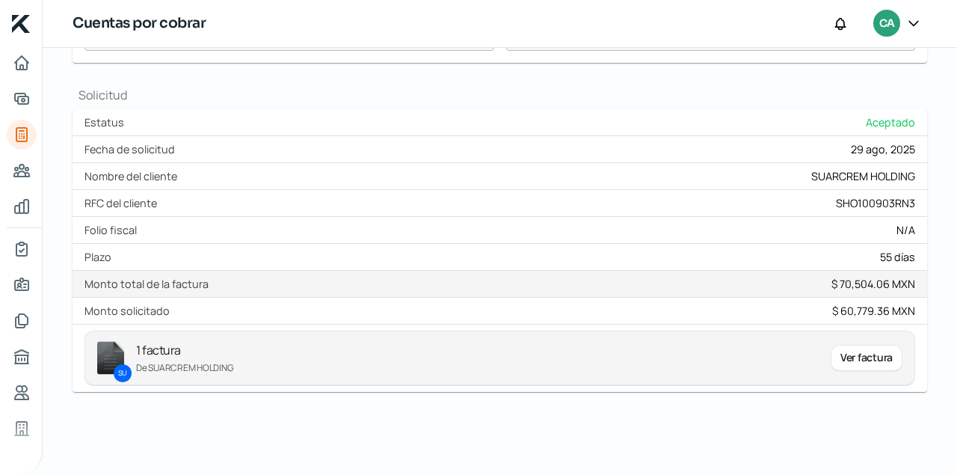
click at [852, 354] on div "Ver factura" at bounding box center [867, 358] width 72 height 27
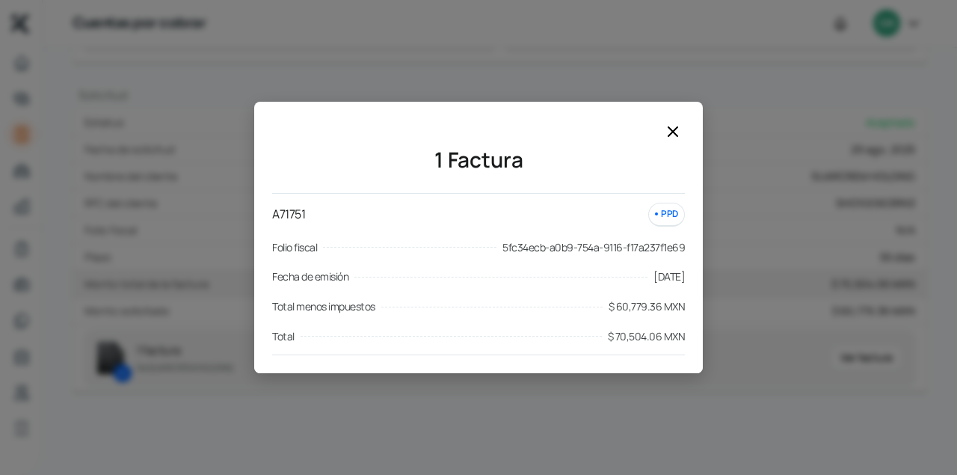
click at [671, 214] on div "PPD" at bounding box center [666, 214] width 37 height 23
click at [675, 131] on icon at bounding box center [673, 131] width 9 height 9
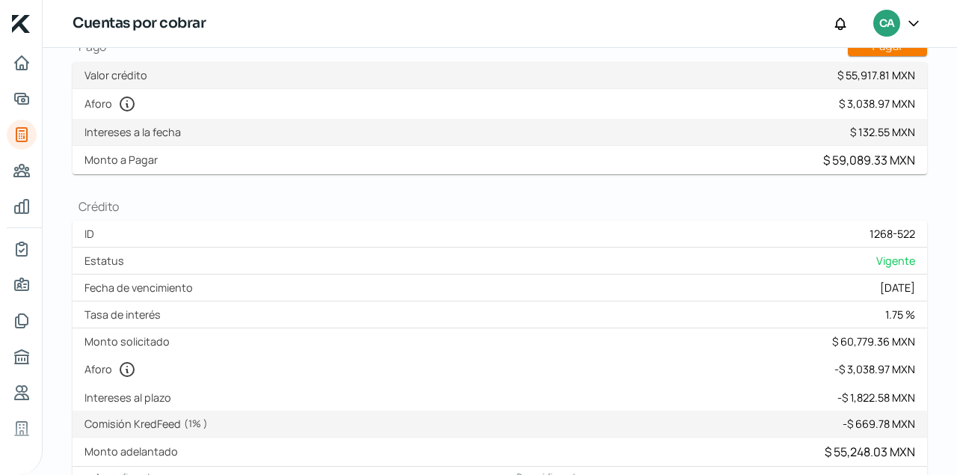
scroll to position [0, 0]
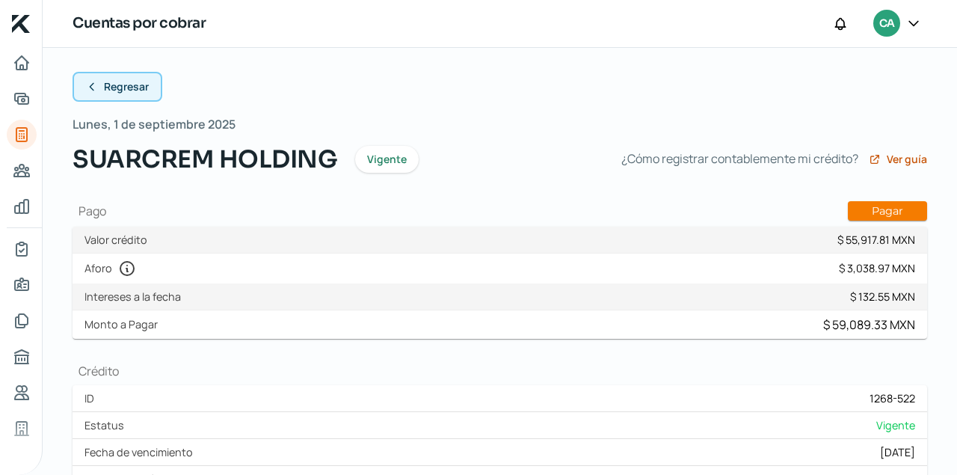
click at [89, 83] on icon at bounding box center [92, 87] width 12 height 12
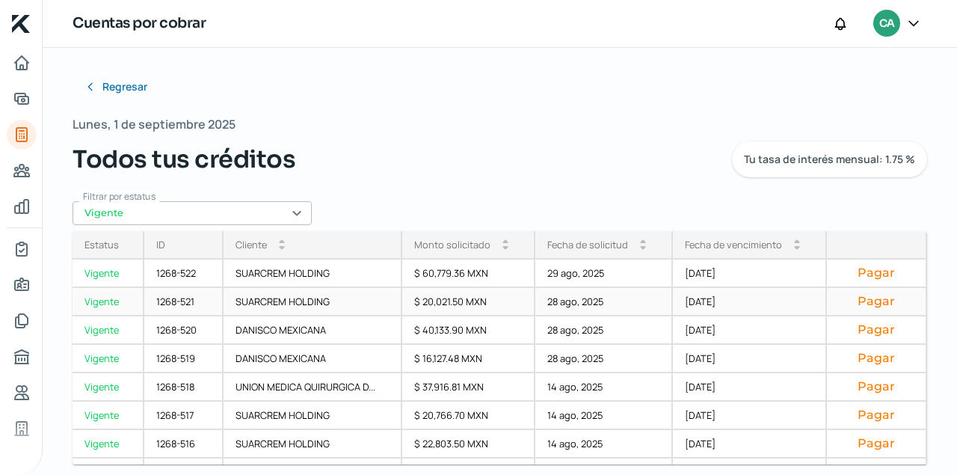
click at [185, 301] on div "1268-521" at bounding box center [183, 302] width 79 height 28
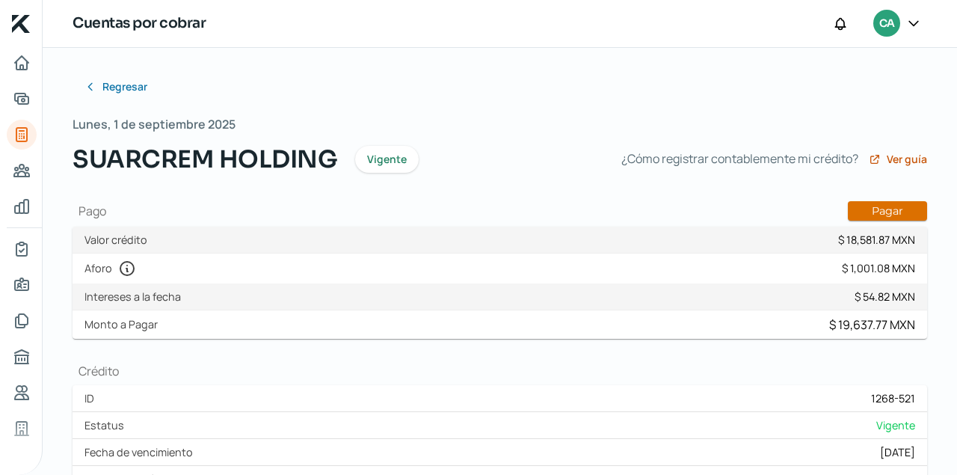
click at [888, 209] on button "Pagar" at bounding box center [887, 210] width 79 height 19
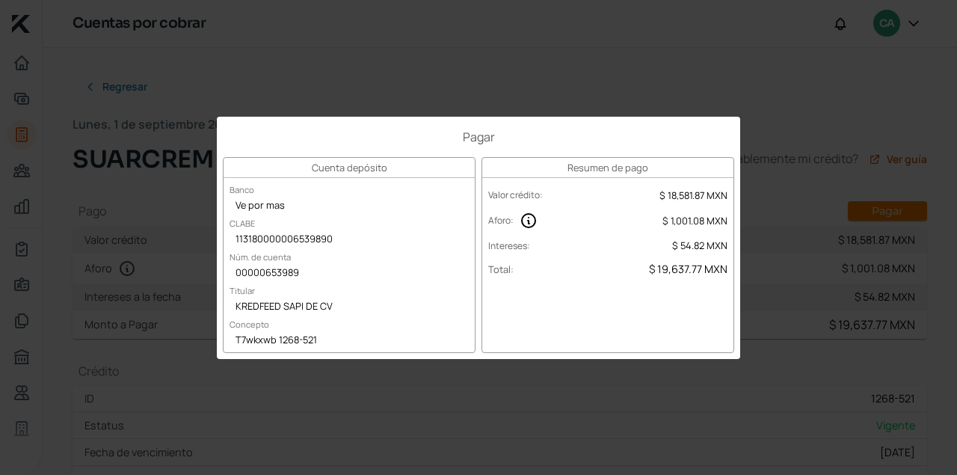
click at [543, 69] on div "Pagar Cuenta depósito Banco Ve por mas CLABE 113180000006539890 Núm. de cuenta …" at bounding box center [478, 237] width 957 height 475
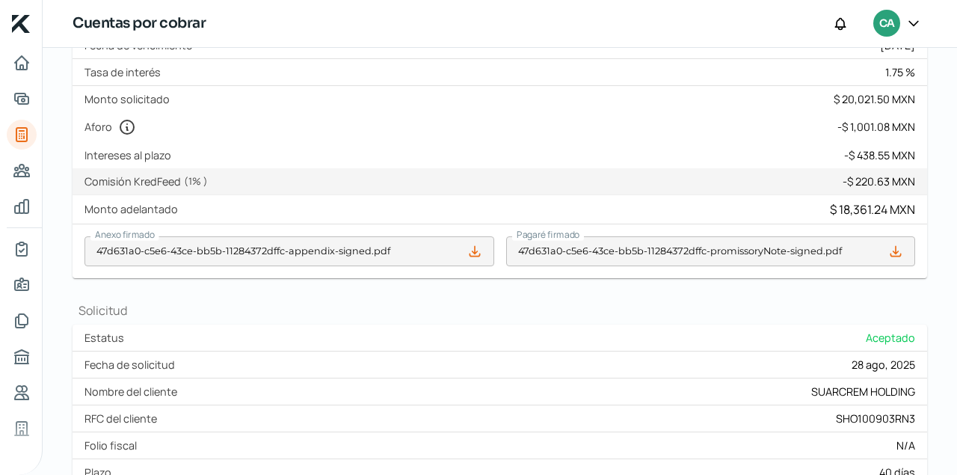
scroll to position [610, 0]
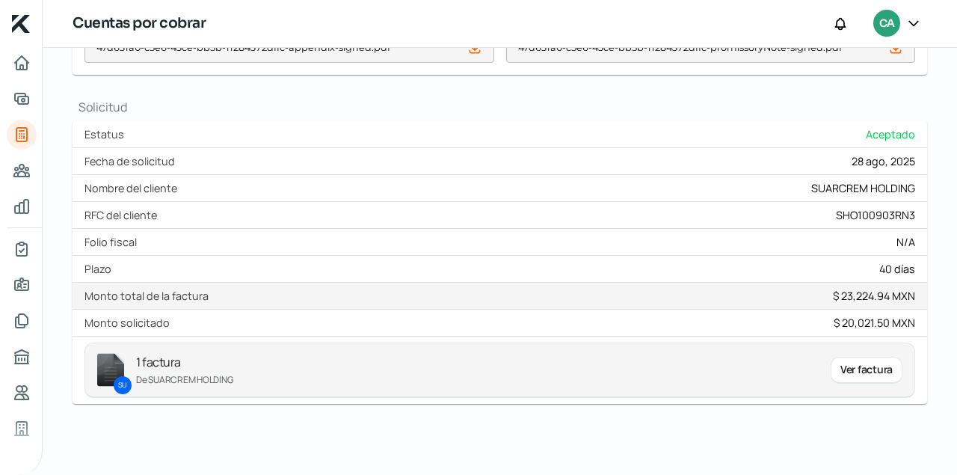
click at [874, 369] on div "Ver factura" at bounding box center [867, 370] width 72 height 27
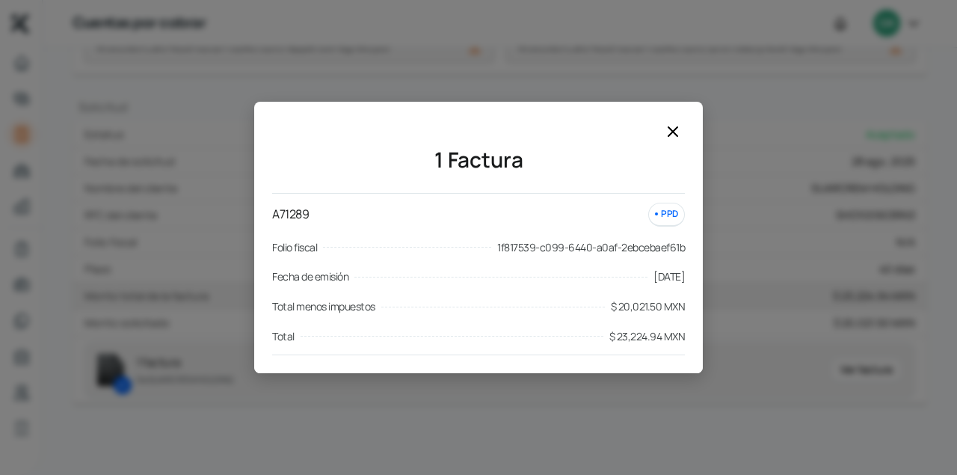
click at [669, 134] on icon at bounding box center [673, 132] width 18 height 18
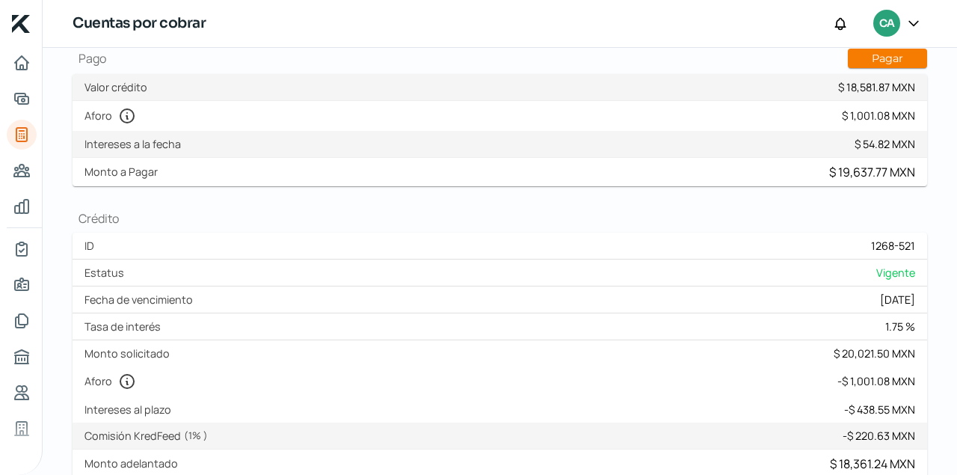
scroll to position [0, 0]
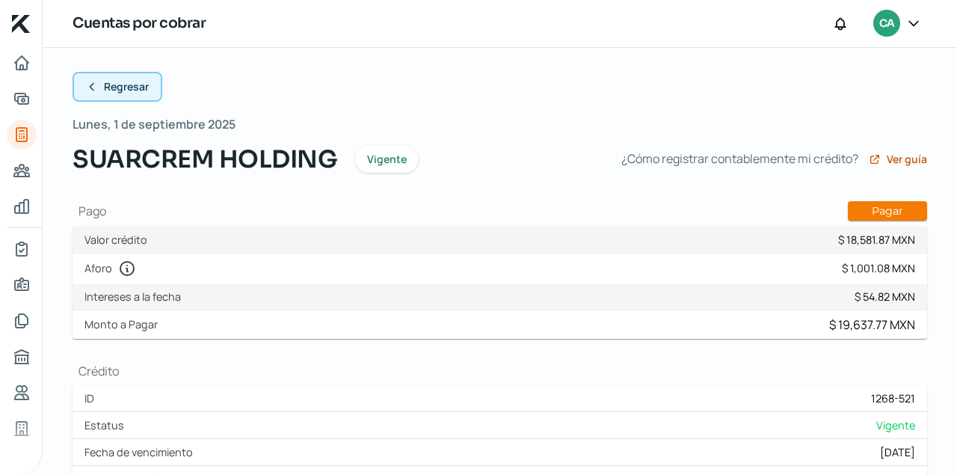
click at [91, 85] on icon at bounding box center [92, 87] width 12 height 12
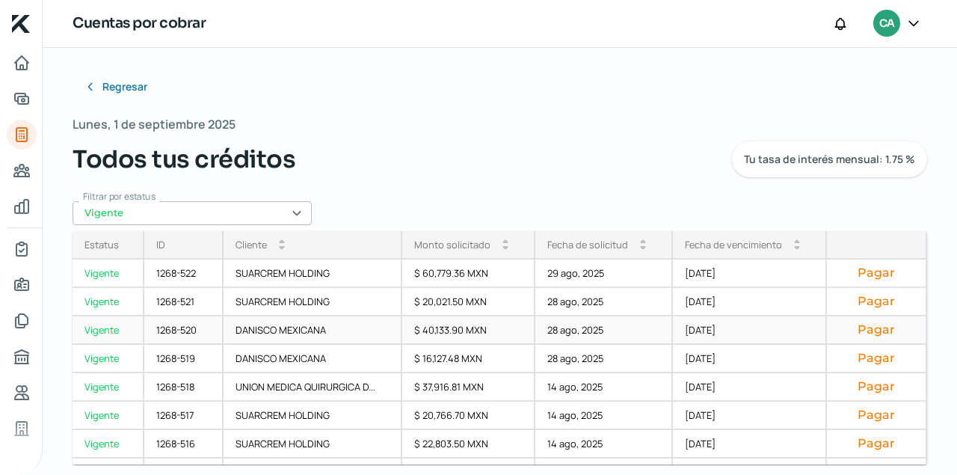
click at [177, 331] on div "1268-520" at bounding box center [183, 330] width 79 height 28
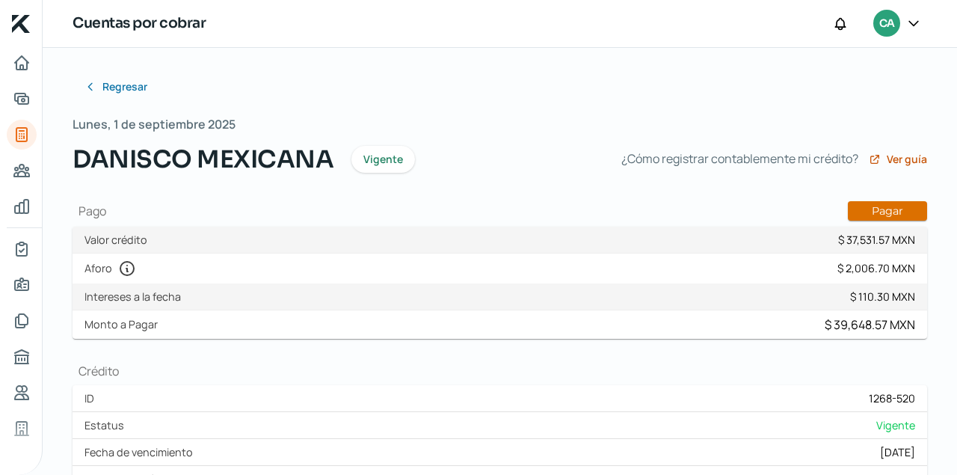
click at [877, 212] on button "Pagar" at bounding box center [887, 210] width 79 height 19
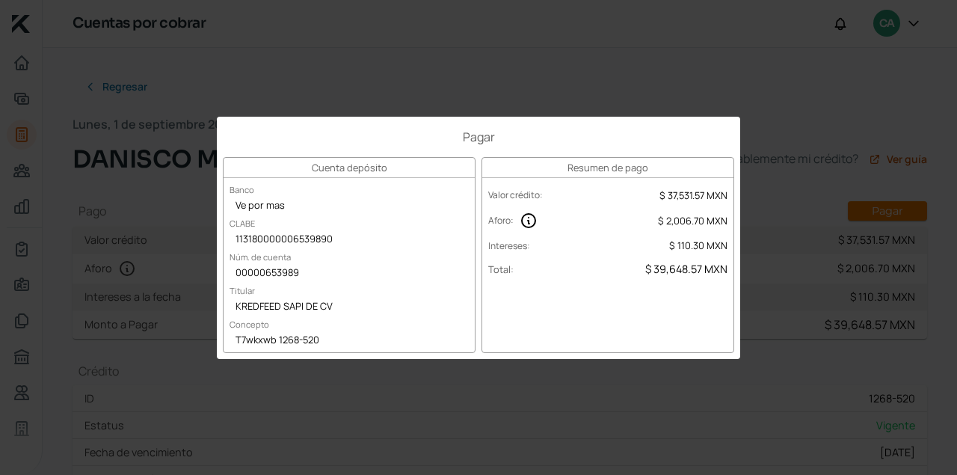
click at [502, 68] on div "Pagar Cuenta depósito Banco Ve por mas CLABE 113180000006539890 Núm. de cuenta …" at bounding box center [478, 237] width 957 height 475
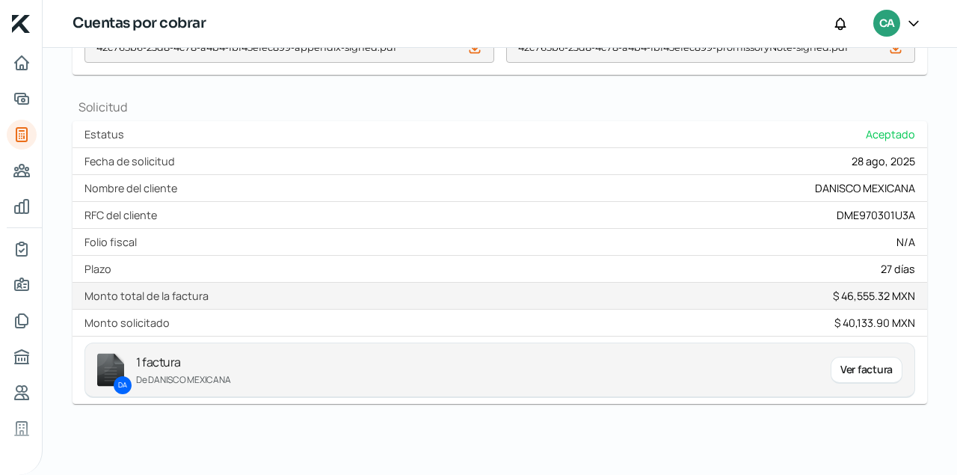
scroll to position [622, 0]
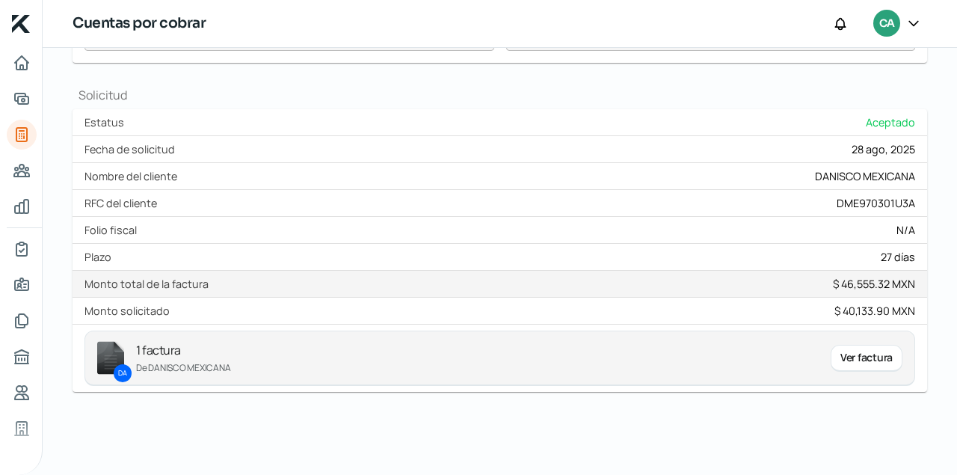
click at [859, 356] on div "Ver factura" at bounding box center [867, 358] width 72 height 27
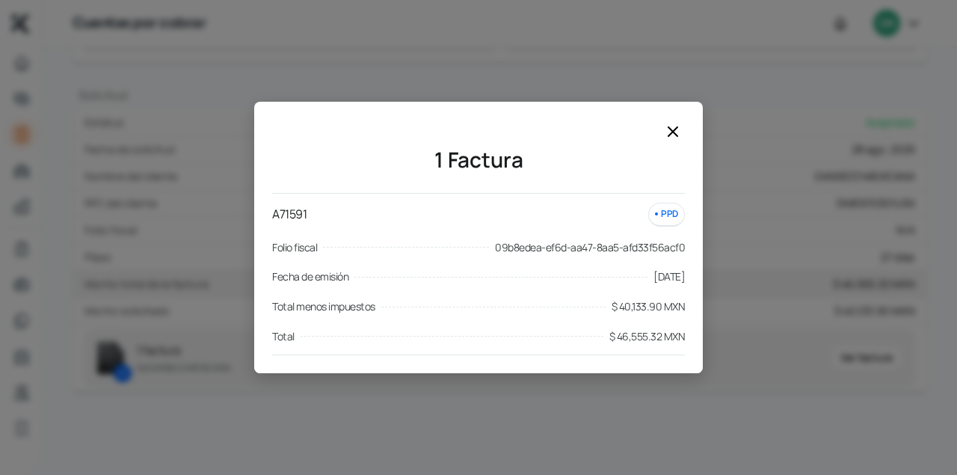
click at [678, 133] on icon at bounding box center [673, 132] width 18 height 18
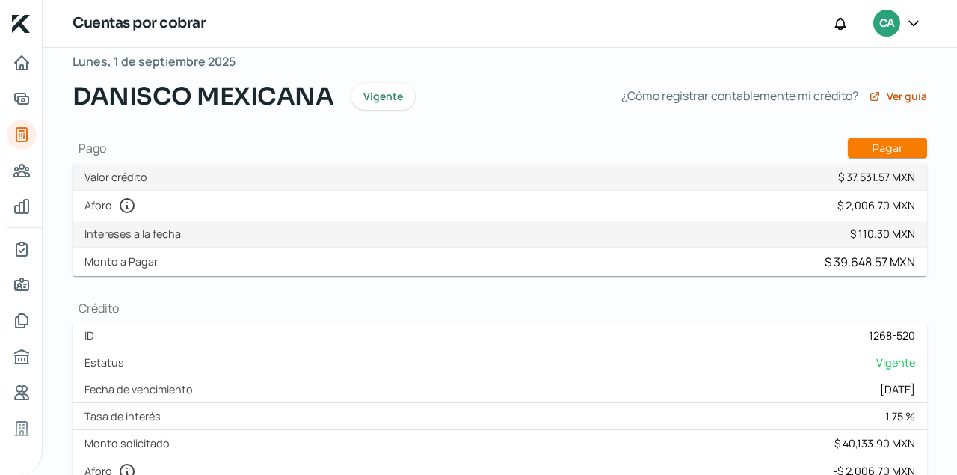
scroll to position [0, 0]
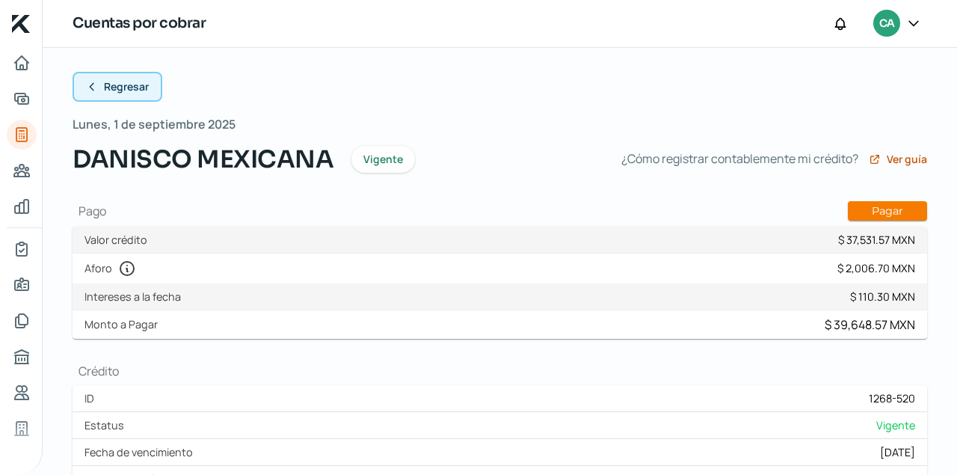
click at [92, 86] on icon at bounding box center [92, 87] width 12 height 12
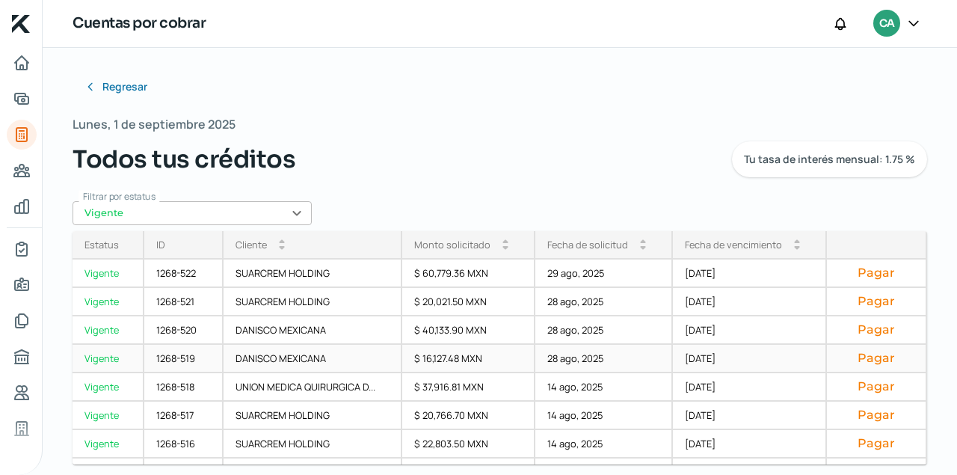
click at [179, 358] on div "1268-519" at bounding box center [183, 359] width 79 height 28
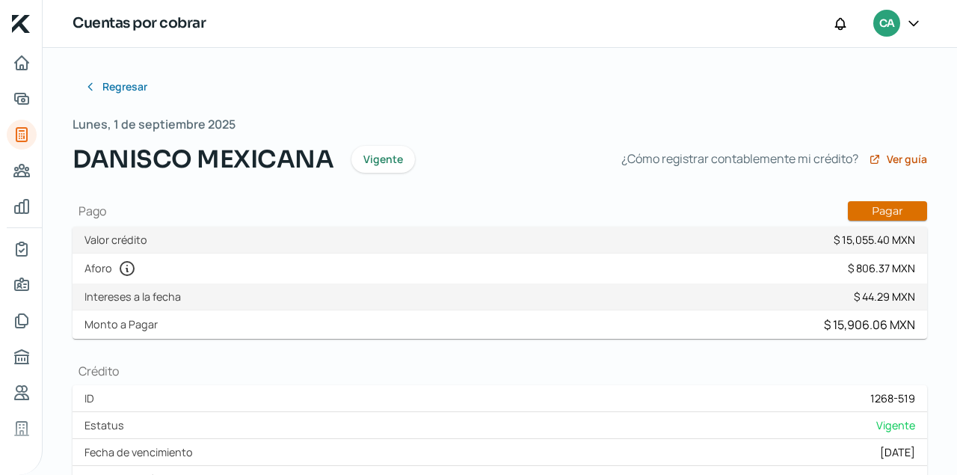
click at [883, 206] on button "Pagar" at bounding box center [887, 210] width 79 height 19
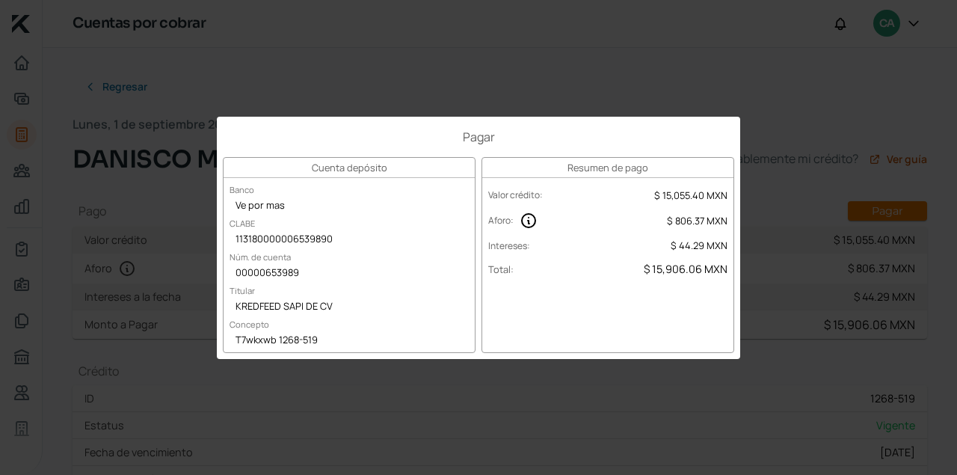
click at [421, 85] on div "Pagar Cuenta depósito Banco Ve por mas CLABE 113180000006539890 Núm. de cuenta …" at bounding box center [478, 237] width 957 height 475
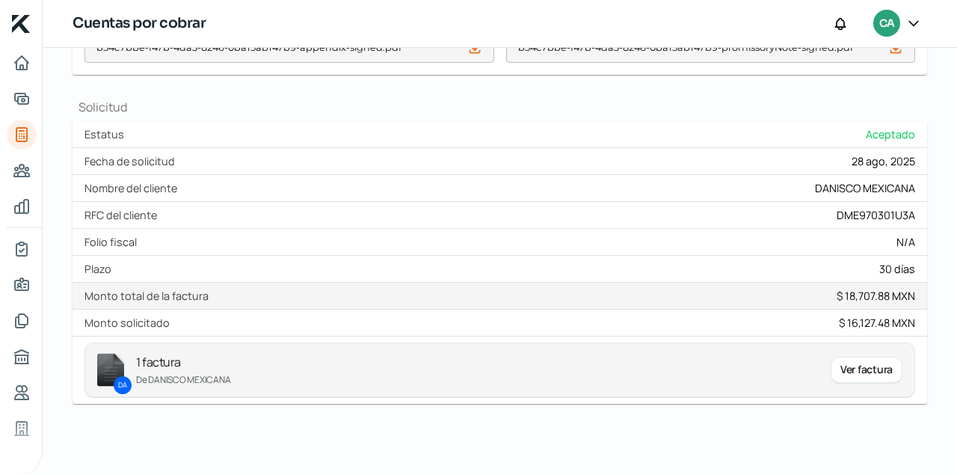
scroll to position [622, 0]
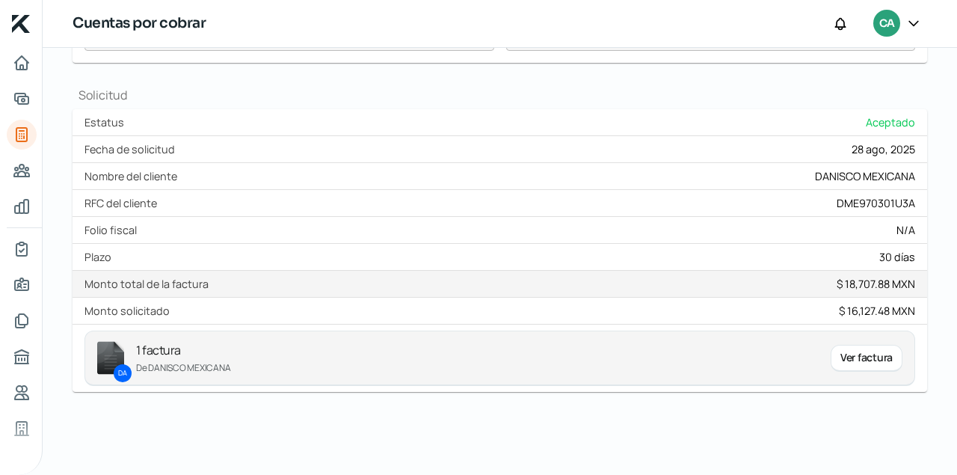
click at [898, 360] on div "Ver factura" at bounding box center [867, 358] width 72 height 27
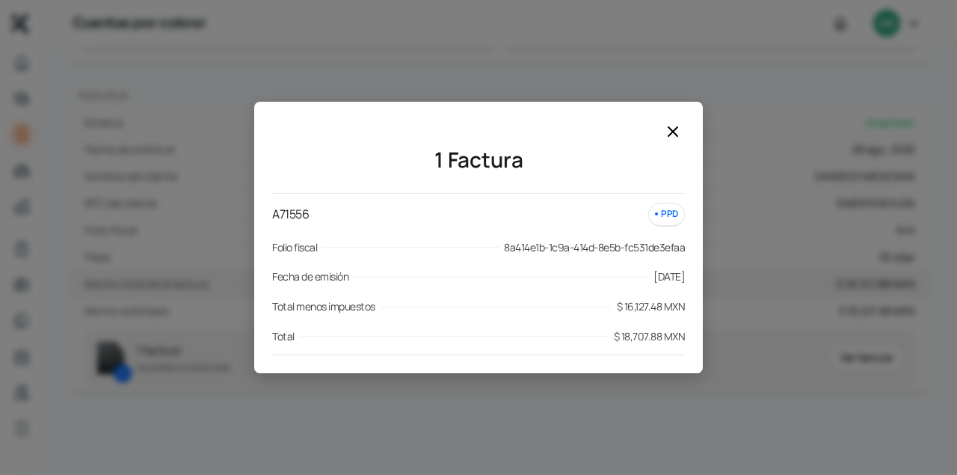
click at [673, 134] on icon at bounding box center [673, 132] width 18 height 18
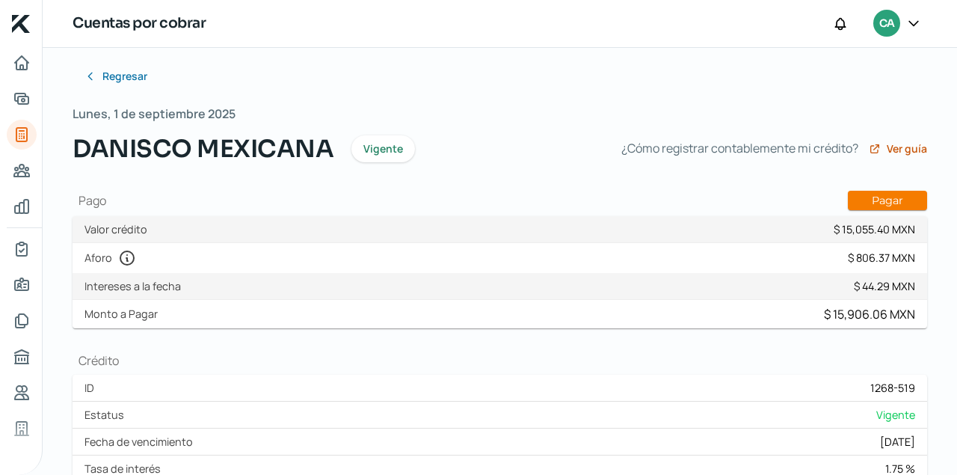
scroll to position [0, 0]
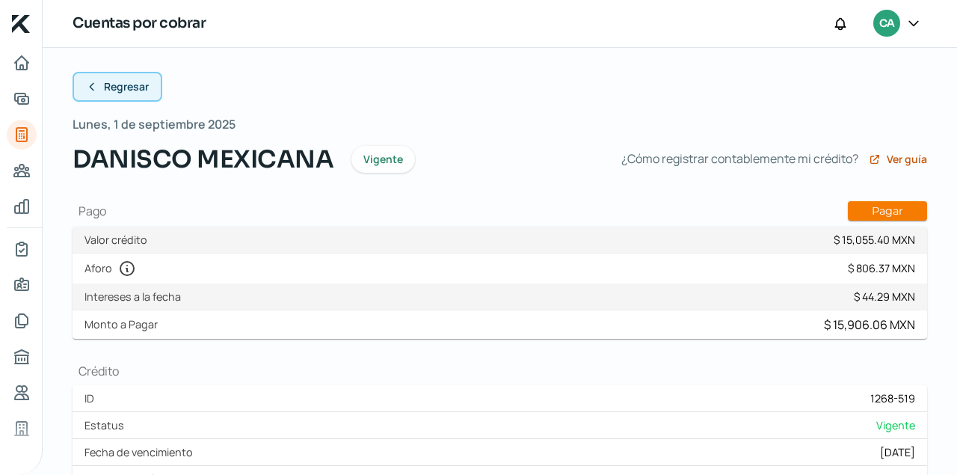
click at [94, 89] on icon at bounding box center [92, 87] width 12 height 12
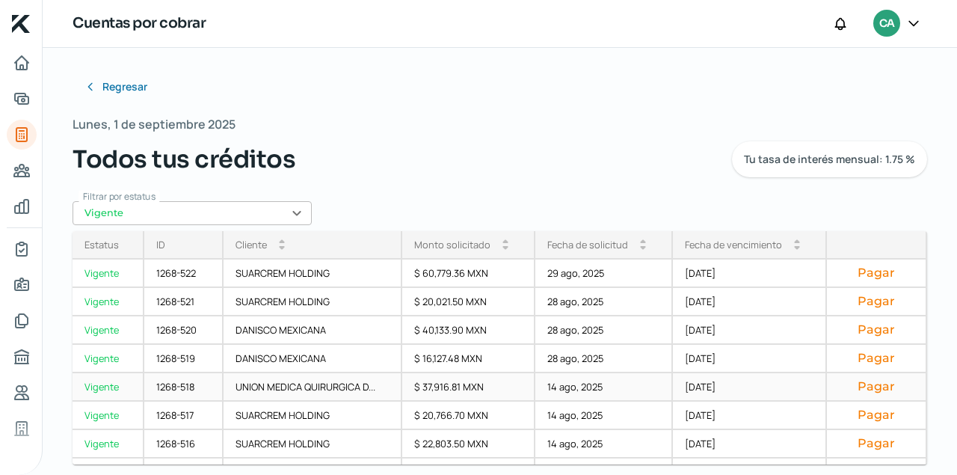
click at [883, 387] on button "Pagar" at bounding box center [876, 386] width 75 height 15
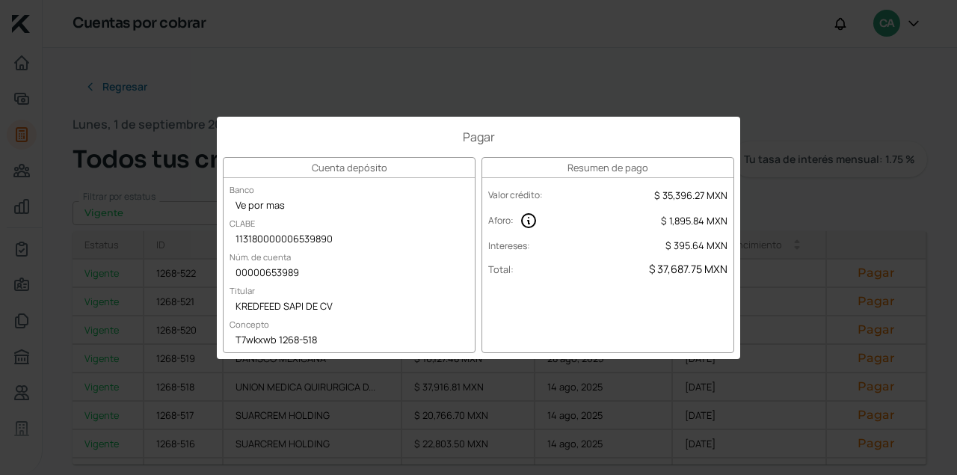
click at [652, 68] on div "Pagar Cuenta depósito Banco Ve por mas CLABE 113180000006539890 Núm. de cuenta …" at bounding box center [478, 237] width 957 height 475
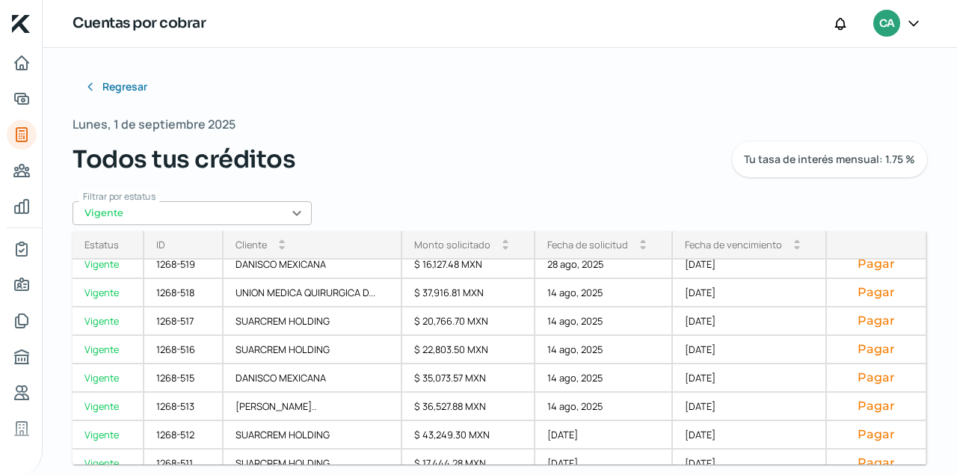
scroll to position [99, 0]
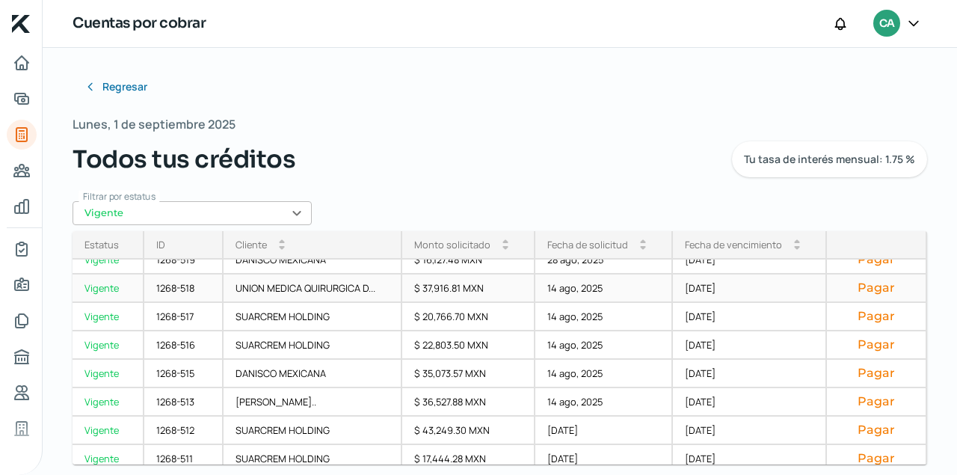
click at [185, 288] on div "1268-518" at bounding box center [183, 288] width 79 height 28
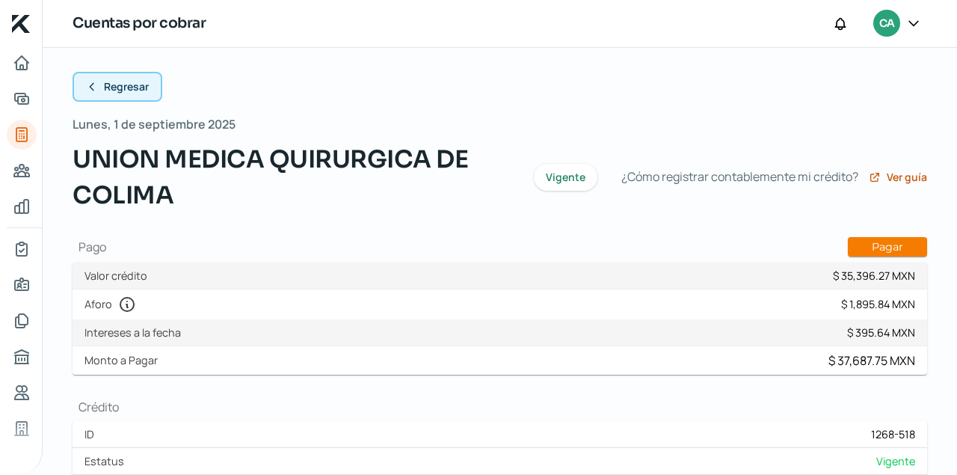
click at [92, 87] on icon at bounding box center [92, 87] width 12 height 12
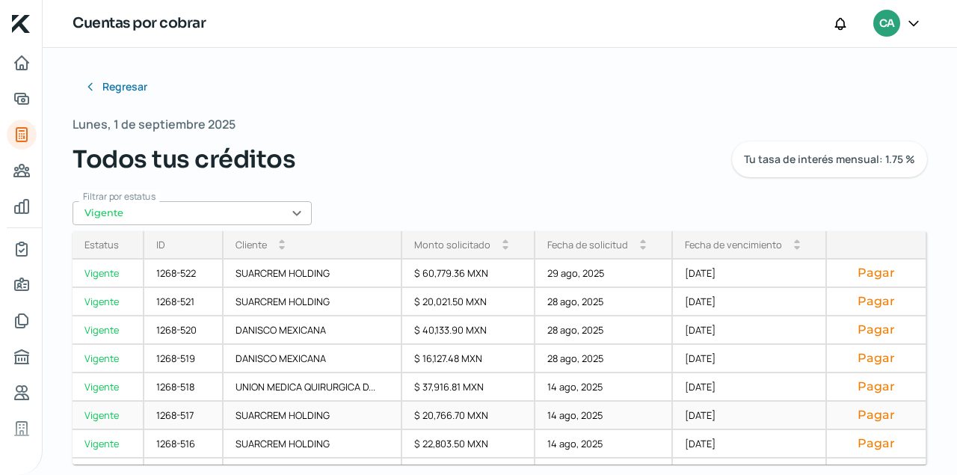
click at [889, 417] on button "Pagar" at bounding box center [876, 415] width 75 height 15
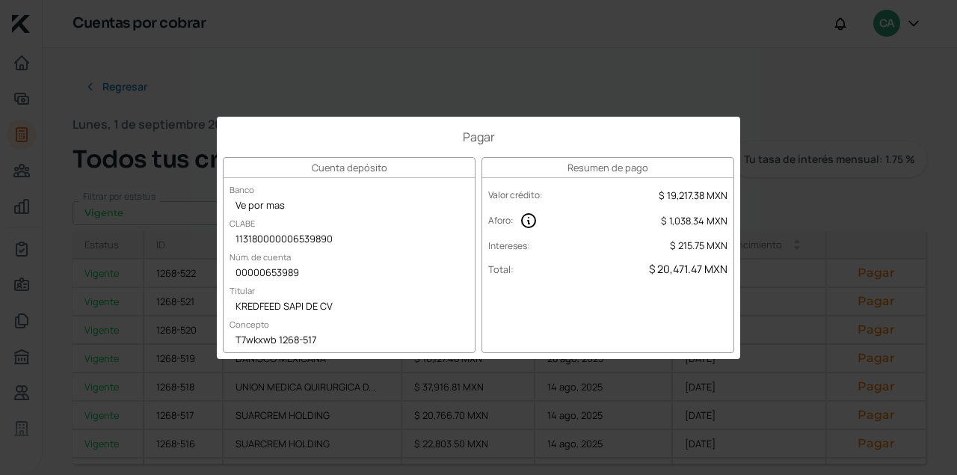
click at [573, 56] on div "Pagar Cuenta depósito Banco Ve por mas CLABE 113180000006539890 Núm. de cuenta …" at bounding box center [478, 237] width 957 height 475
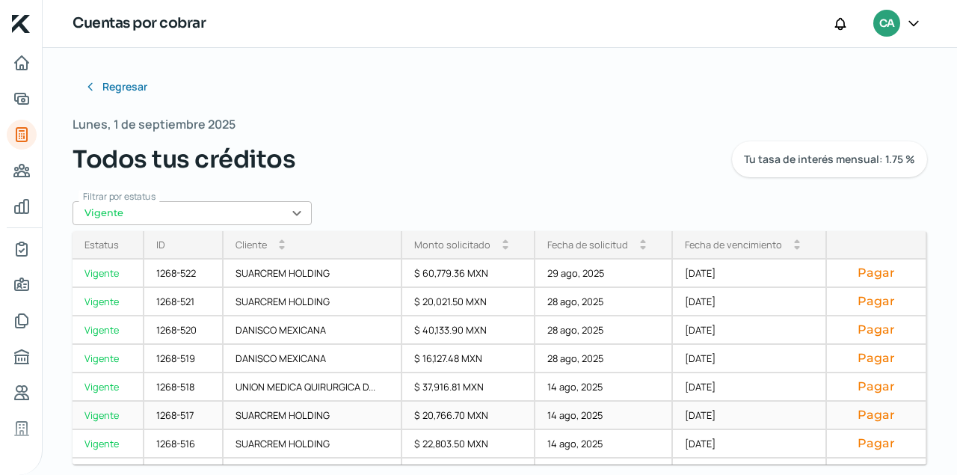
click at [170, 414] on div "1268-517" at bounding box center [183, 416] width 79 height 28
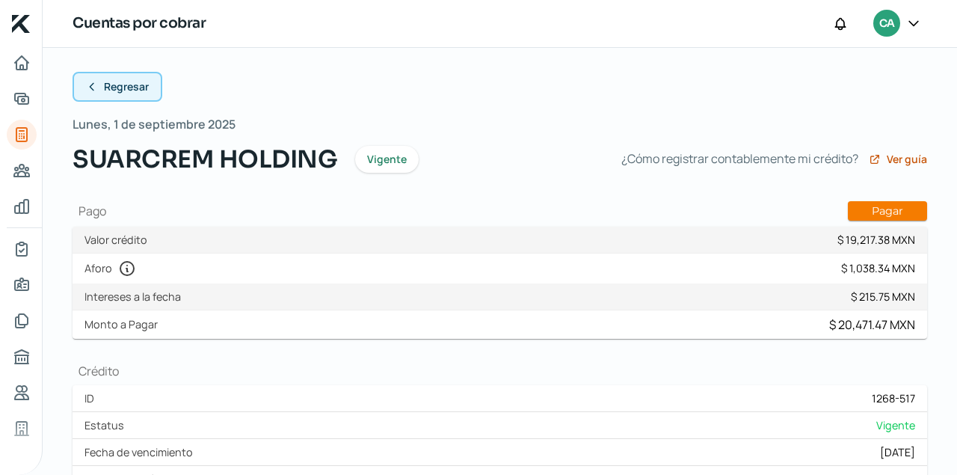
click at [83, 93] on button "Regresar" at bounding box center [118, 87] width 90 height 30
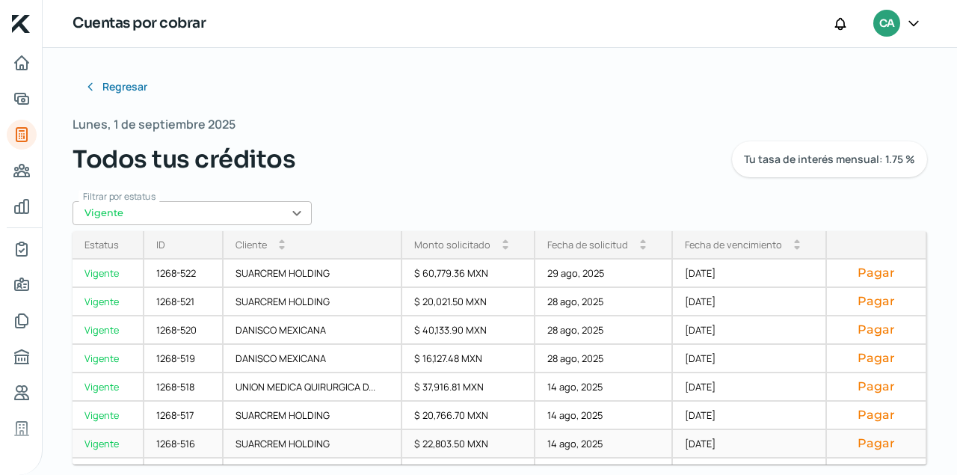
click at [885, 443] on button "Pagar" at bounding box center [876, 443] width 75 height 15
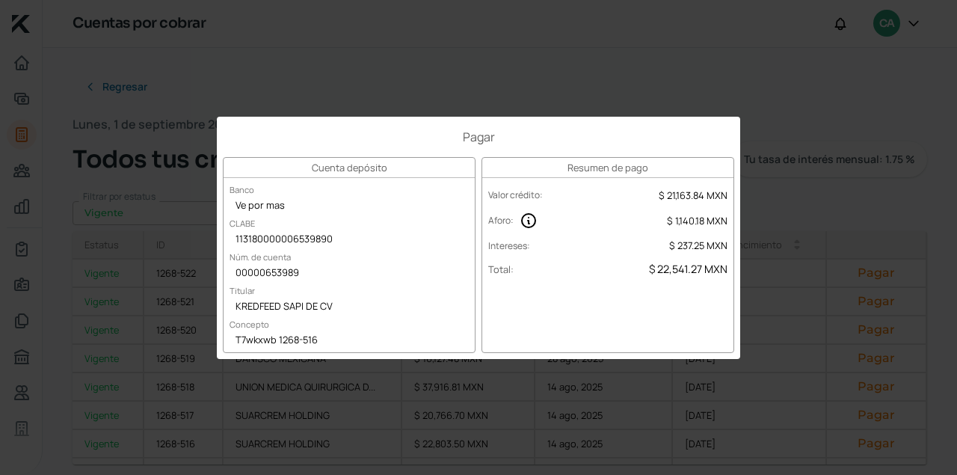
click at [437, 100] on div "Pagar Cuenta depósito Banco Ve por mas CLABE 113180000006539890 Núm. de cuenta …" at bounding box center [478, 237] width 957 height 475
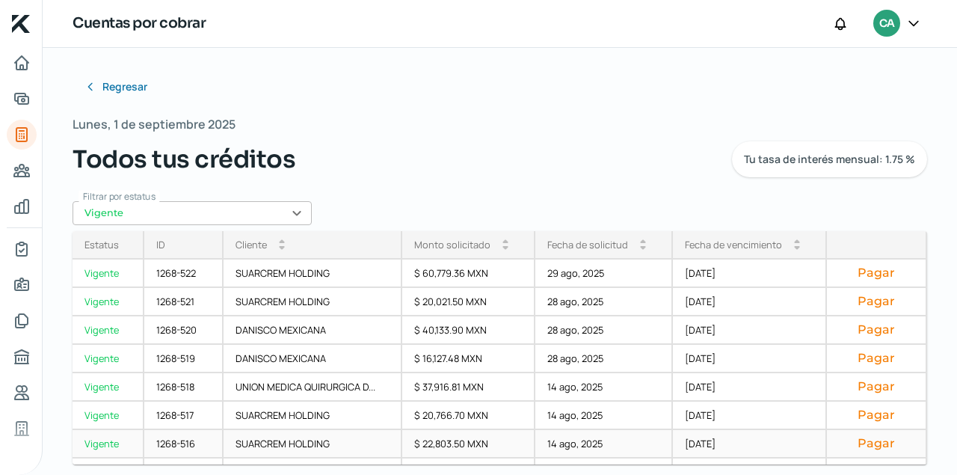
click at [186, 448] on div "1268-516" at bounding box center [183, 444] width 79 height 28
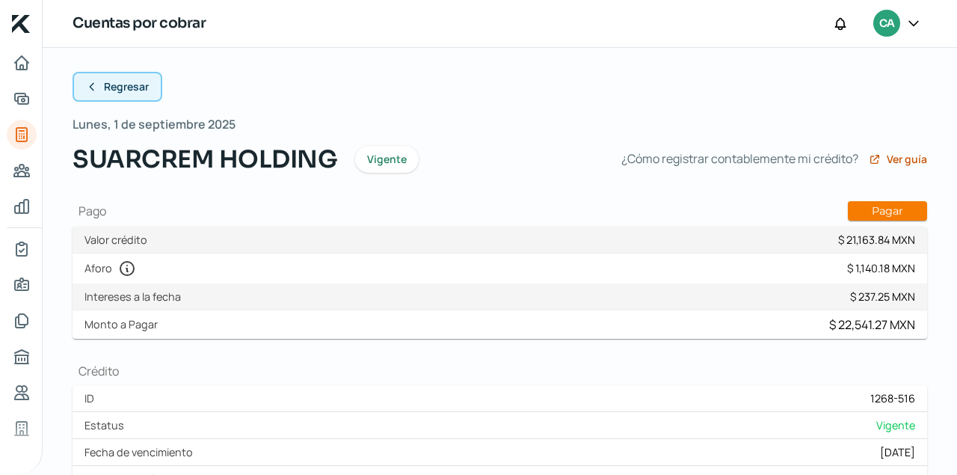
click at [90, 84] on icon at bounding box center [92, 87] width 12 height 12
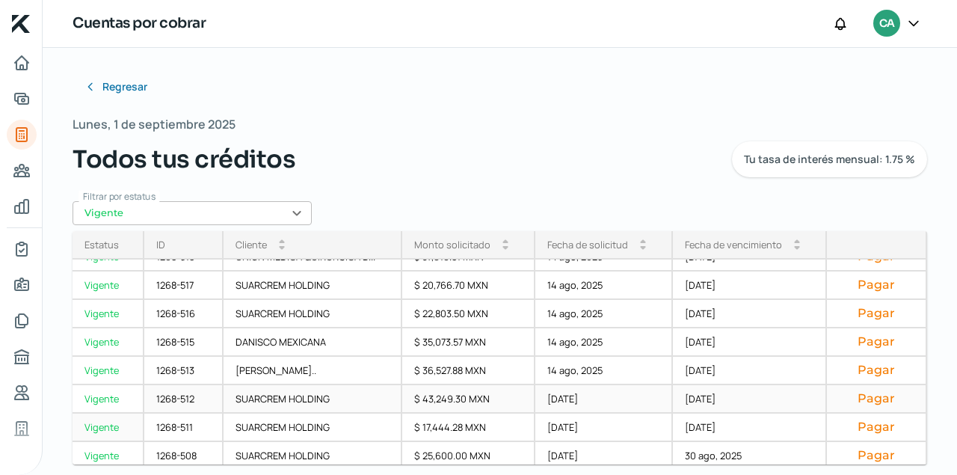
scroll to position [135, 0]
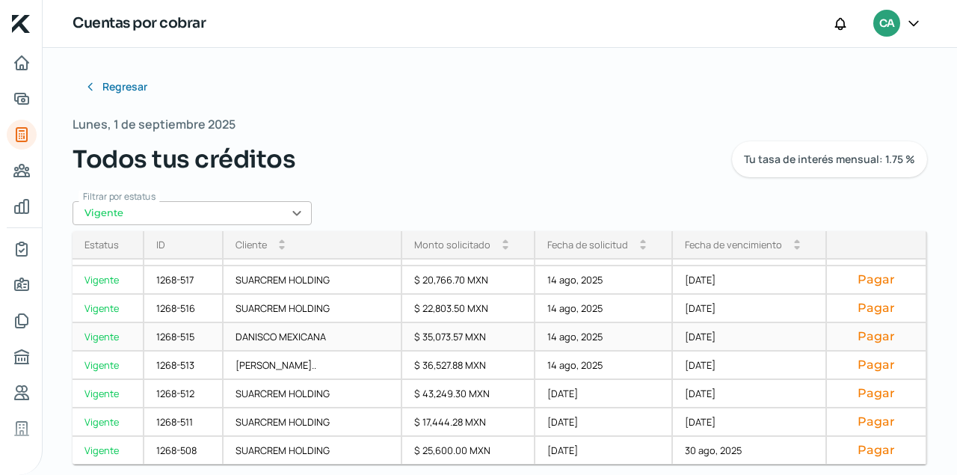
click at [707, 338] on div "[DATE]" at bounding box center [750, 337] width 154 height 28
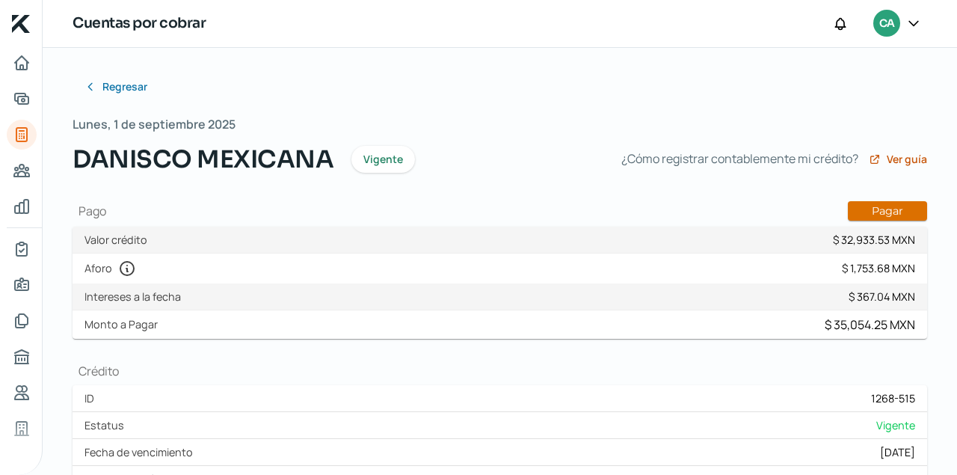
click at [883, 210] on button "Pagar" at bounding box center [887, 210] width 79 height 19
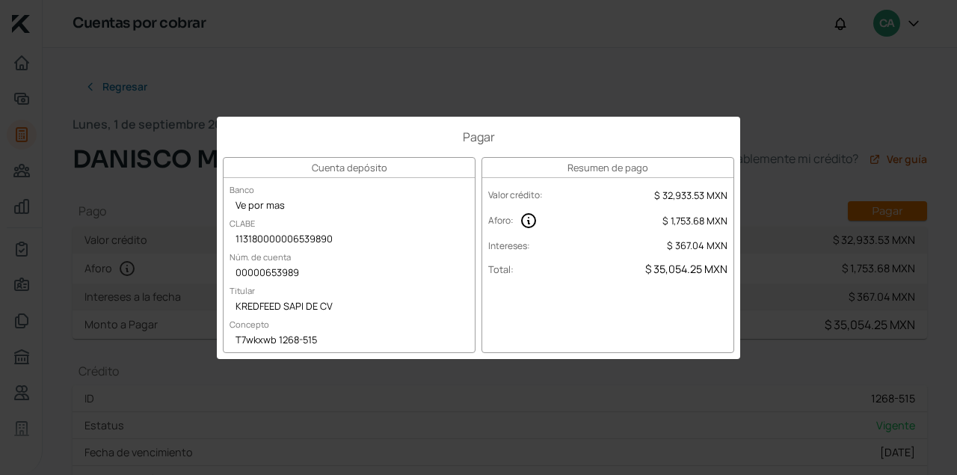
click at [438, 40] on div "Pagar Cuenta depósito Banco Ve por mas CLABE 113180000006539890 Núm. de cuenta …" at bounding box center [478, 237] width 957 height 475
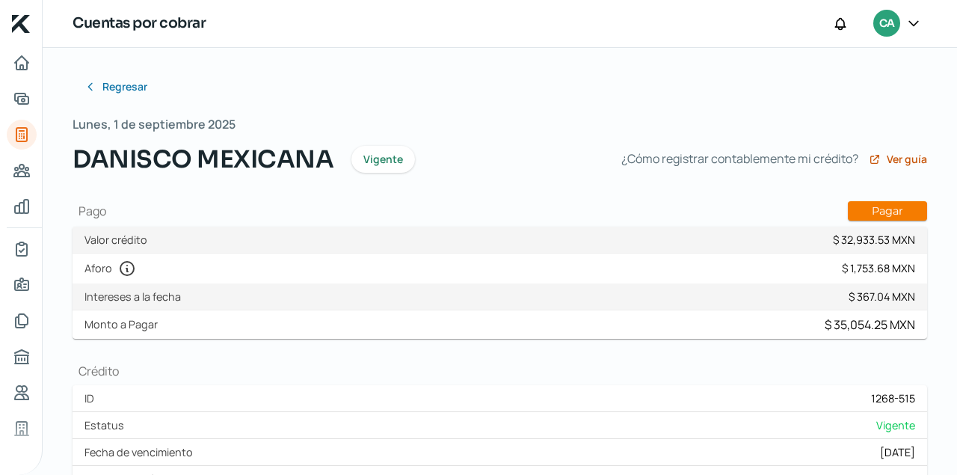
click at [438, 40] on div "Cuentas por cobrar CA" at bounding box center [500, 24] width 915 height 48
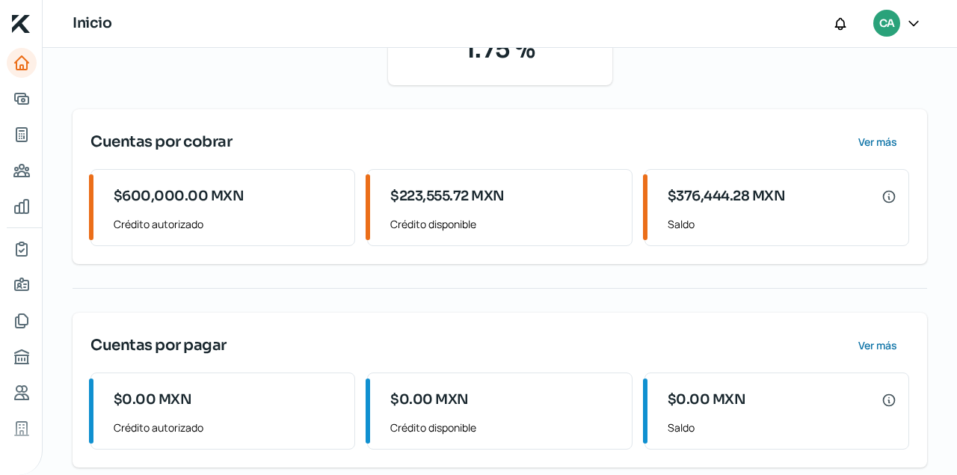
scroll to position [188, 0]
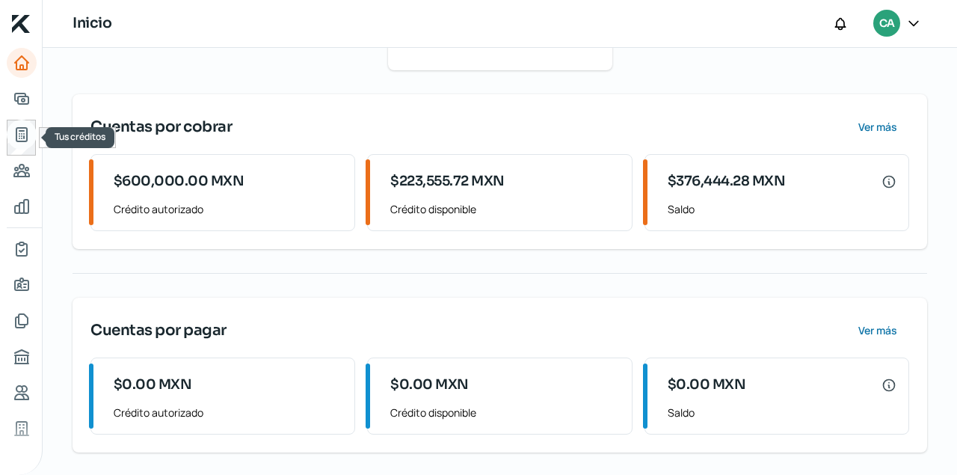
click at [20, 135] on icon "Tus créditos" at bounding box center [22, 135] width 18 height 18
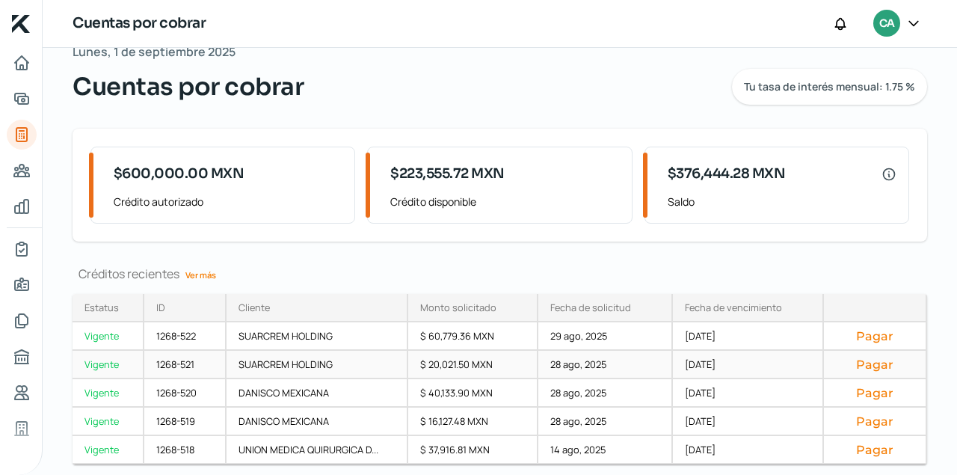
scroll to position [79, 0]
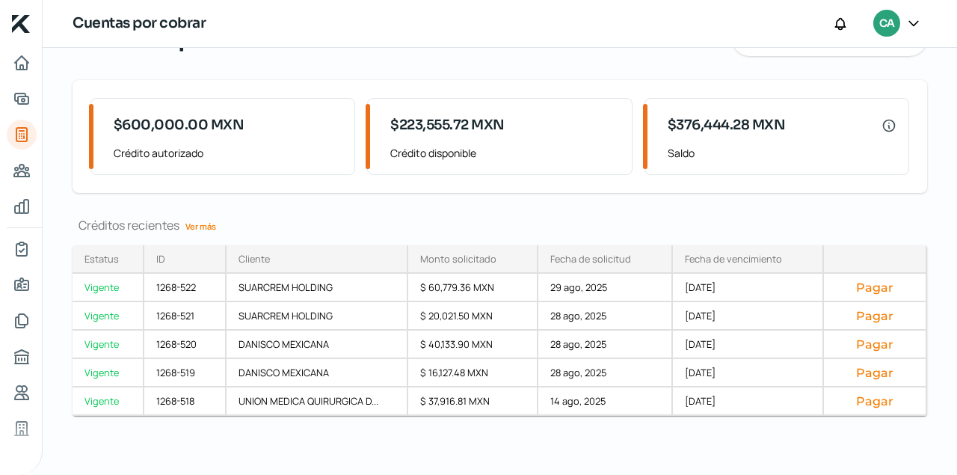
click at [207, 225] on link "Ver más" at bounding box center [200, 226] width 43 height 23
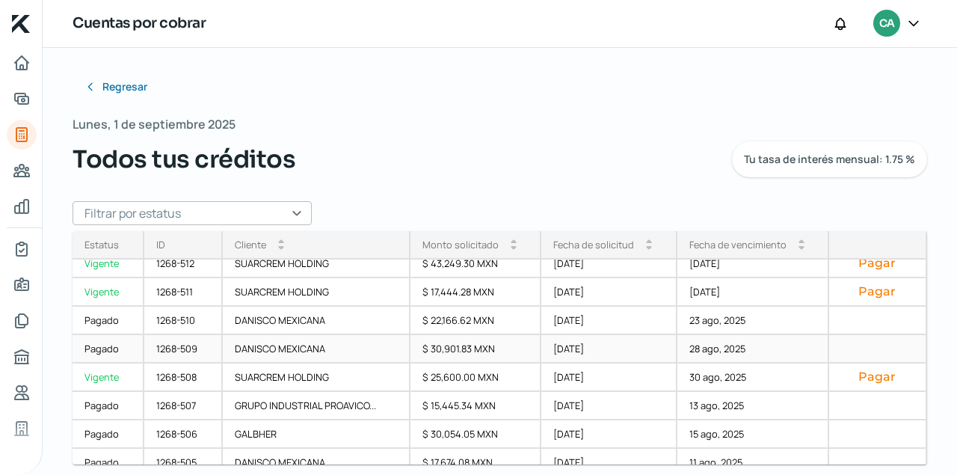
scroll to position [296, 0]
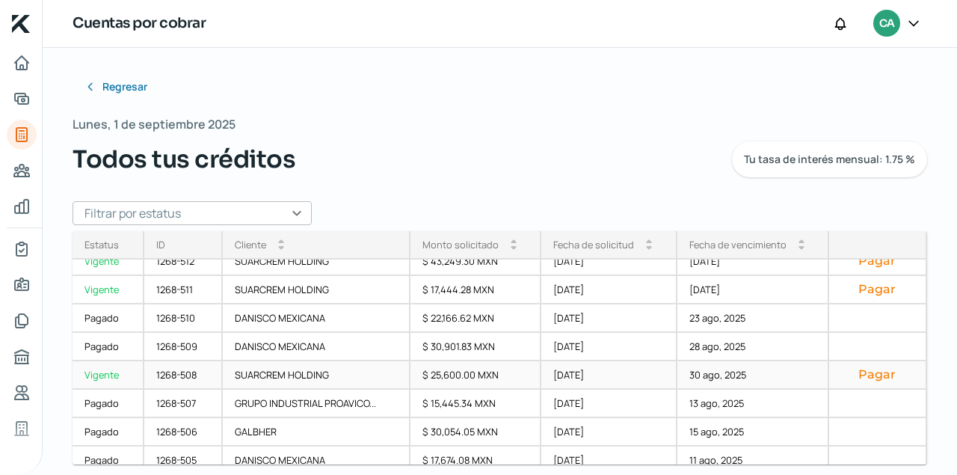
click at [169, 375] on div "1268-508" at bounding box center [183, 375] width 79 height 28
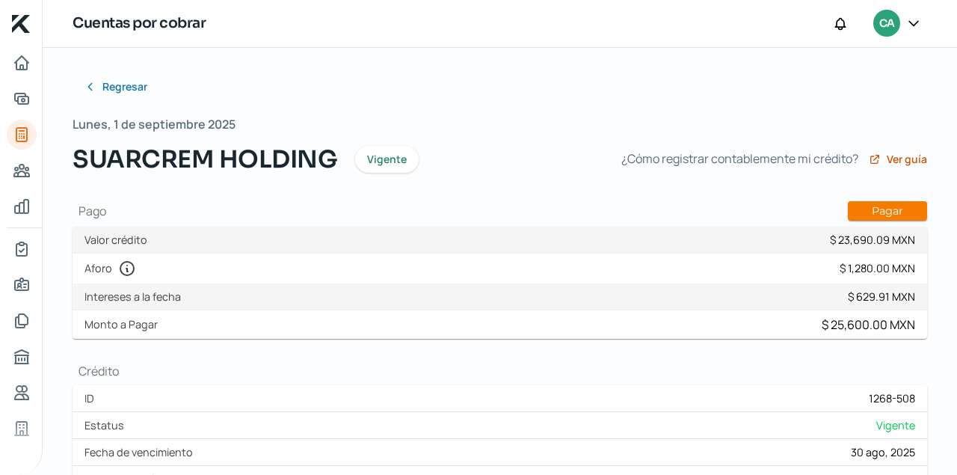
click at [542, 25] on div "Cuentas por cobrar CA" at bounding box center [500, 24] width 915 height 48
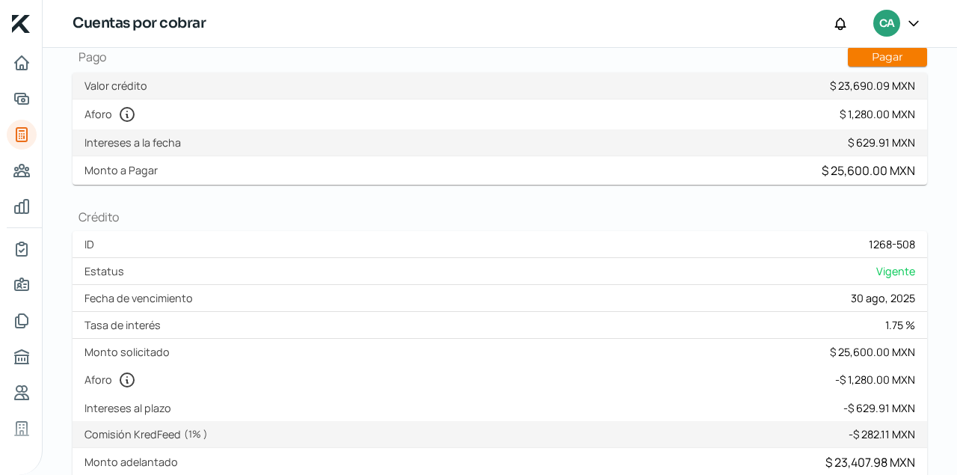
scroll to position [151, 0]
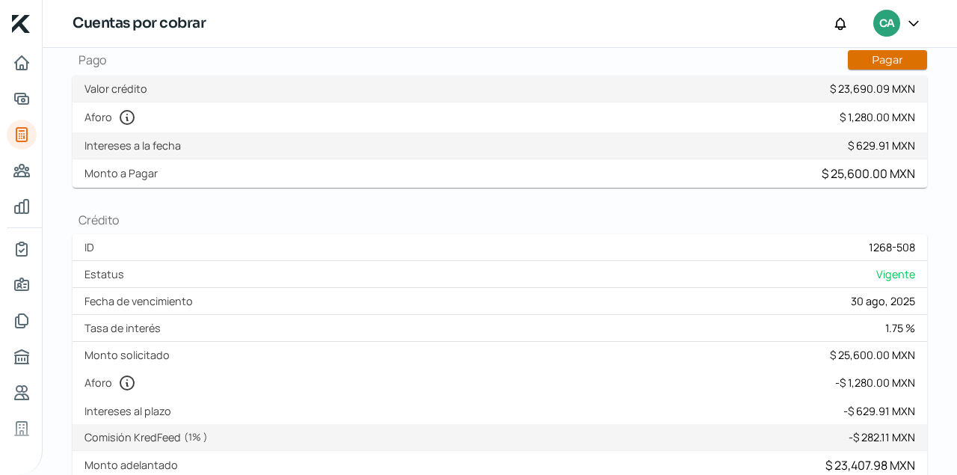
click at [903, 59] on button "Pagar" at bounding box center [887, 59] width 79 height 19
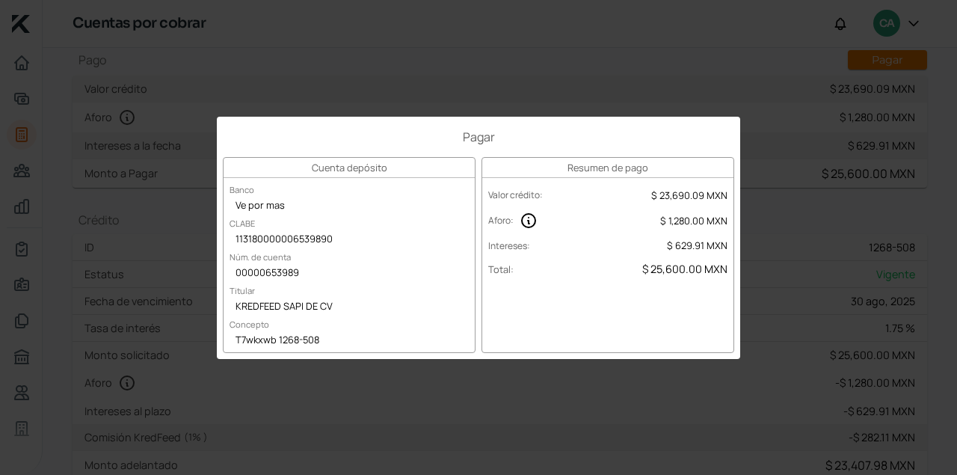
drag, startPoint x: 495, startPoint y: 282, endPoint x: 289, endPoint y: 245, distance: 209.0
click at [292, 248] on div "Cuenta depósito Banco Ve por mas CLABE 113180000006539890 Núm. de cuenta 000006…" at bounding box center [479, 255] width 512 height 196
drag, startPoint x: 542, startPoint y: 139, endPoint x: 234, endPoint y: 85, distance: 312.9
click at [233, 86] on div "Pagar Cuenta depósito Banco Ve por mas CLABE 113180000006539890 Núm. de cuenta …" at bounding box center [478, 237] width 957 height 475
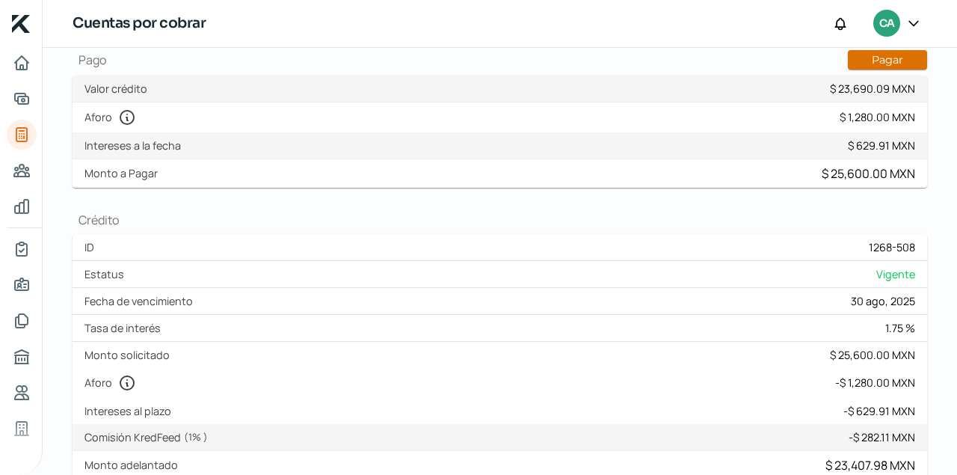
click at [900, 61] on button "Pagar" at bounding box center [887, 59] width 79 height 19
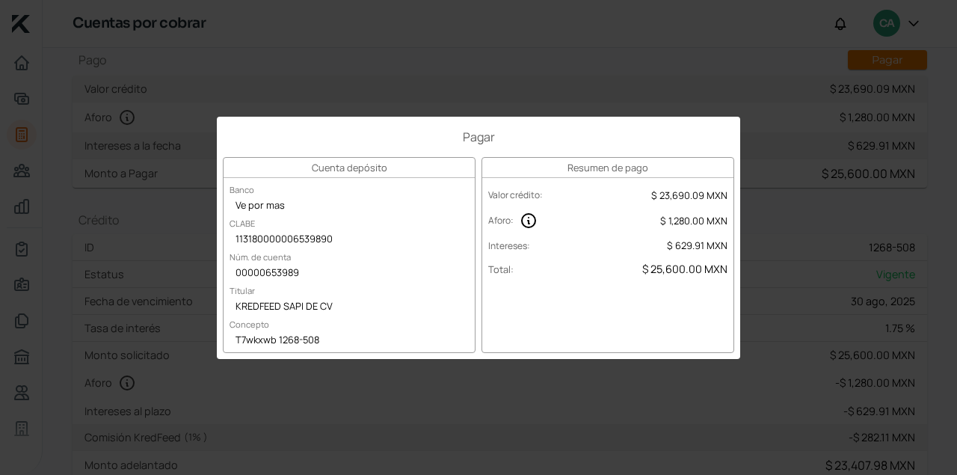
click at [346, 73] on div "Pagar Cuenta depósito Banco Ve por mas CLABE 113180000006539890 Núm. de cuenta …" at bounding box center [478, 237] width 957 height 475
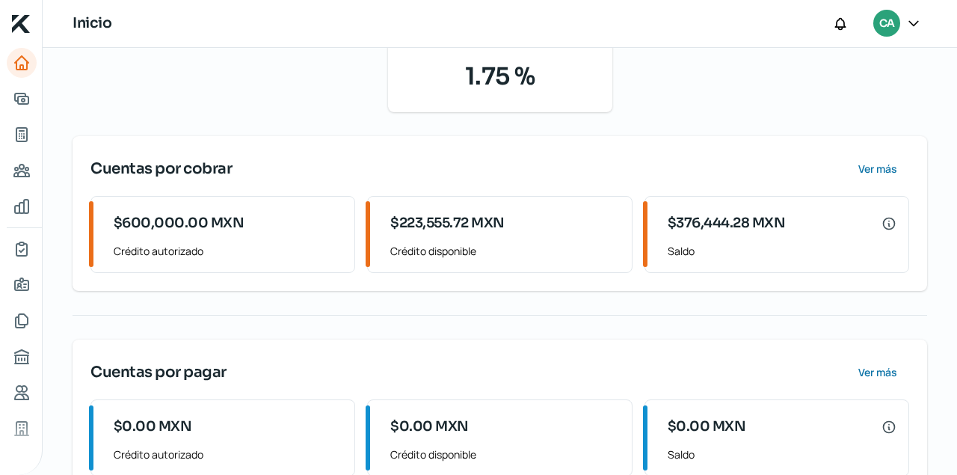
scroll to position [188, 0]
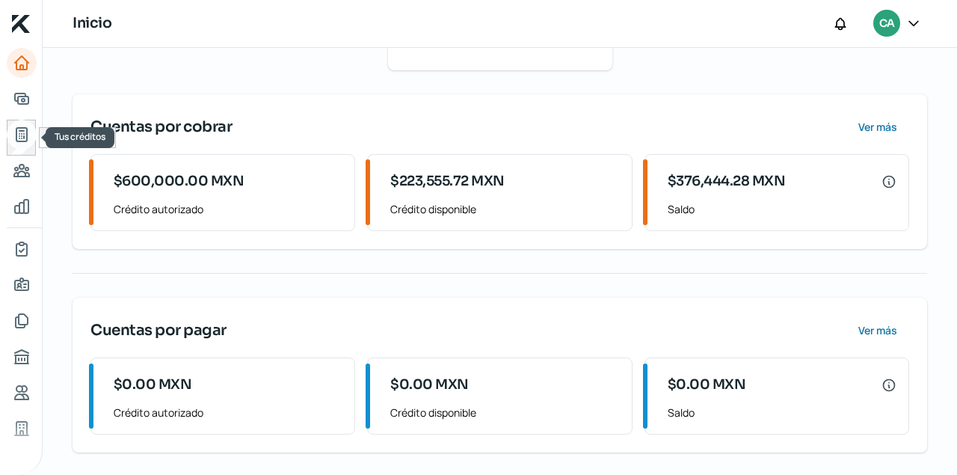
click at [19, 132] on icon "Tus créditos" at bounding box center [22, 135] width 18 height 18
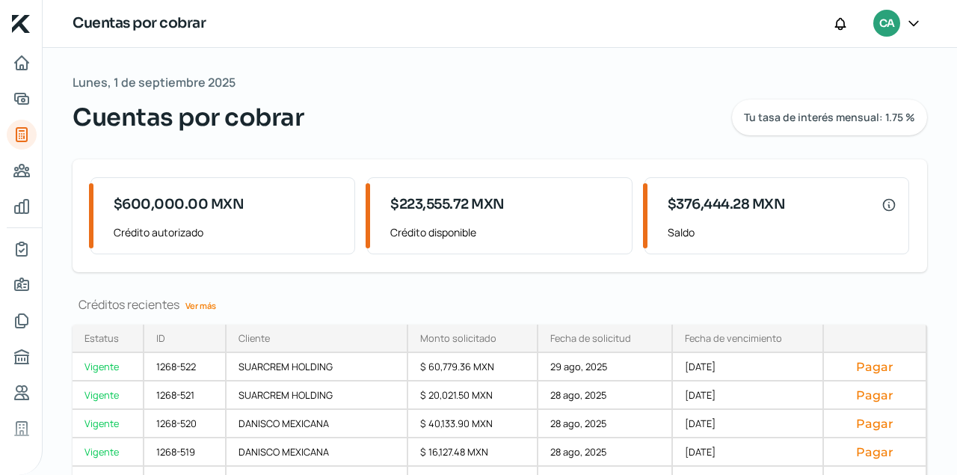
click at [210, 306] on link "Ver más" at bounding box center [200, 305] width 43 height 23
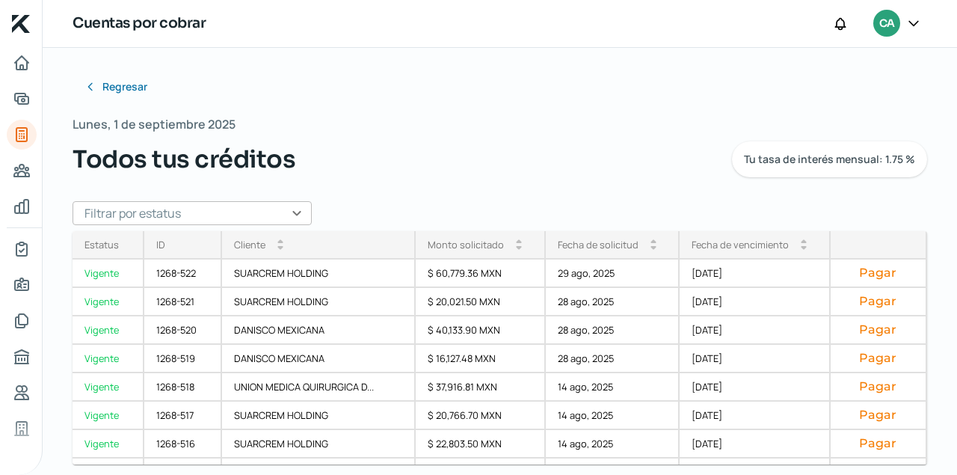
click at [298, 213] on input "text" at bounding box center [192, 213] width 239 height 24
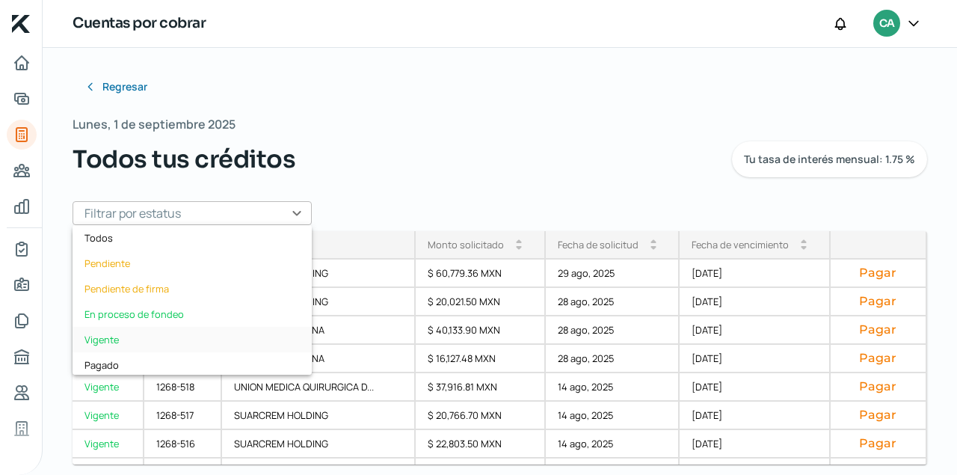
click at [101, 340] on div "Vigente" at bounding box center [192, 339] width 239 height 25
type input "Vigente"
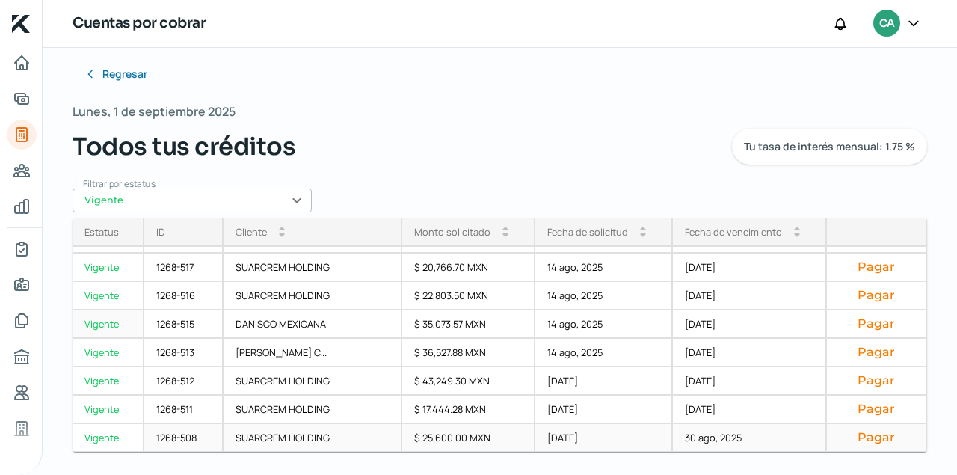
scroll to position [13, 0]
click at [877, 434] on button "Pagar" at bounding box center [876, 436] width 75 height 15
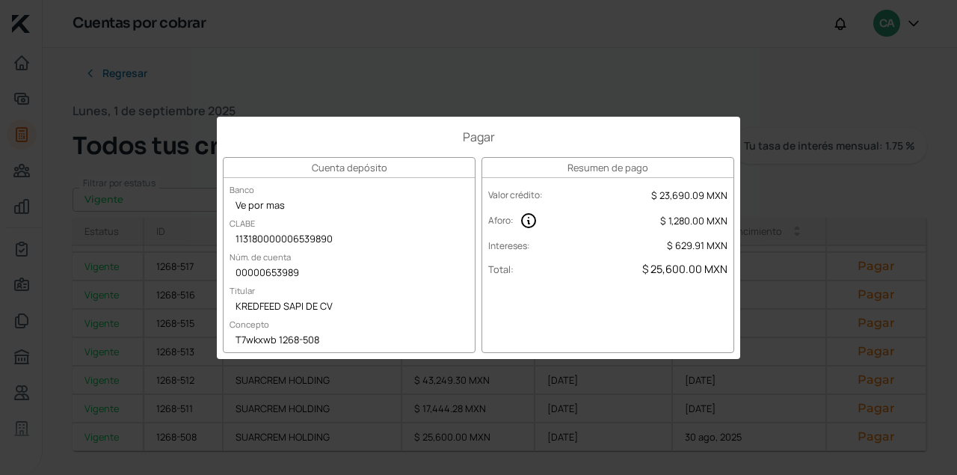
click at [448, 73] on div "Pagar Cuenta depósito Banco Ve por mas CLABE 113180000006539890 Núm. de cuenta …" at bounding box center [478, 237] width 957 height 475
